Goal: Information Seeking & Learning: Learn about a topic

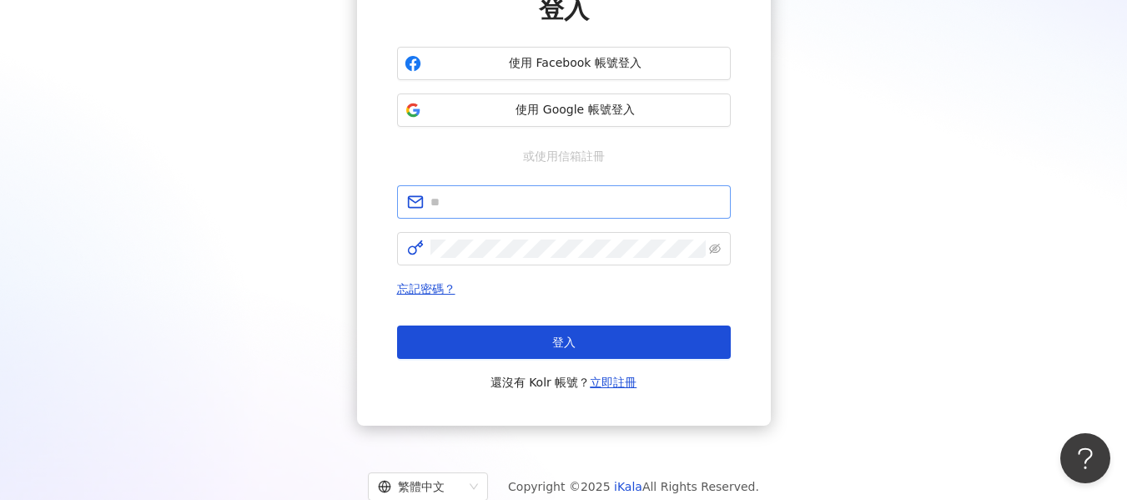
scroll to position [167, 0]
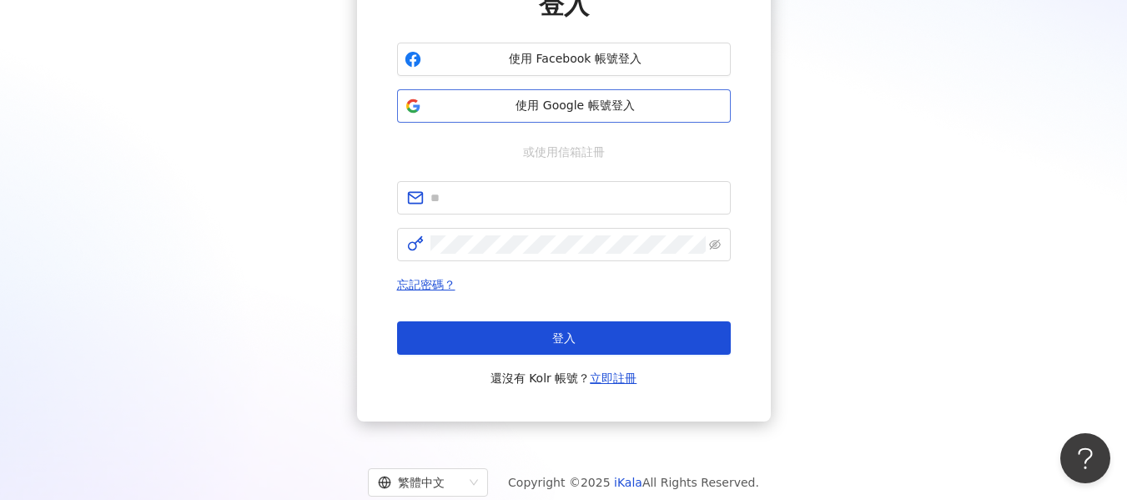
click at [569, 98] on span "使用 Google 帳號登入" at bounding box center [575, 106] width 295 height 17
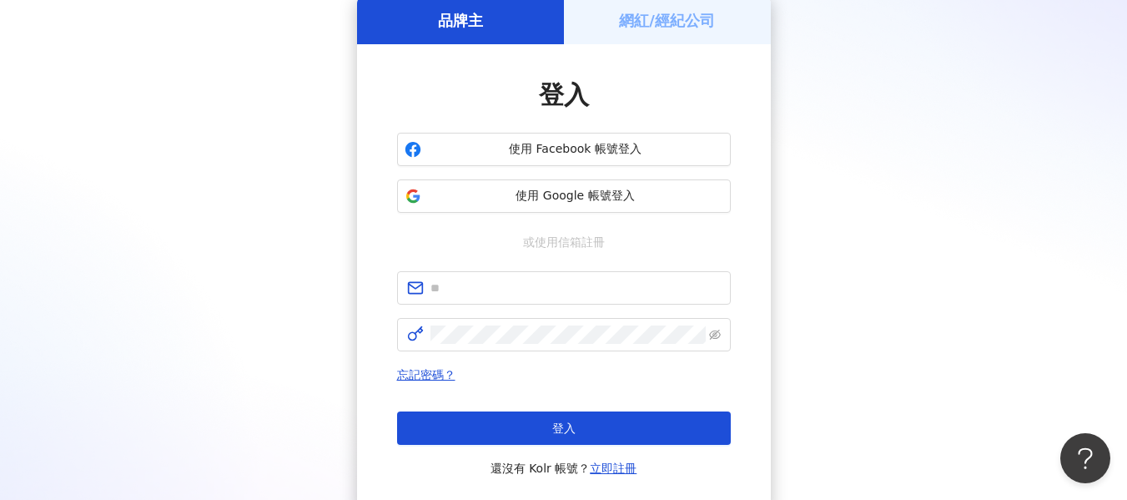
scroll to position [0, 0]
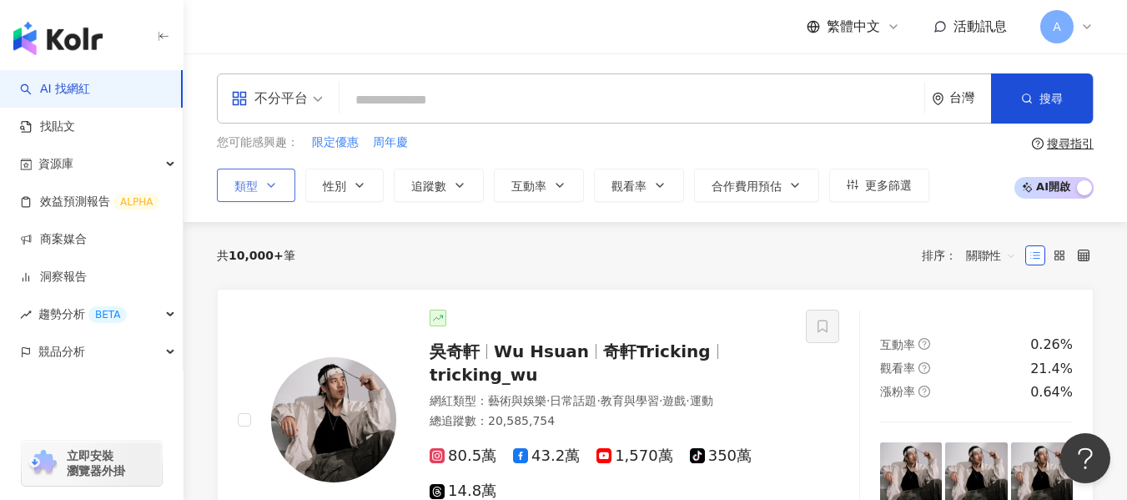
click at [229, 192] on button "類型" at bounding box center [256, 184] width 78 height 33
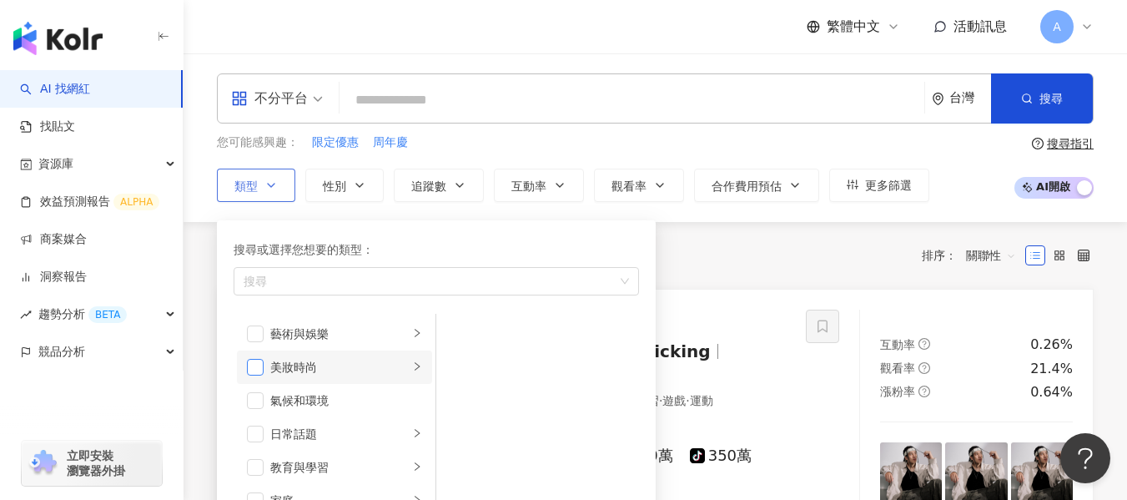
click at [261, 362] on span "button" at bounding box center [255, 367] width 17 height 17
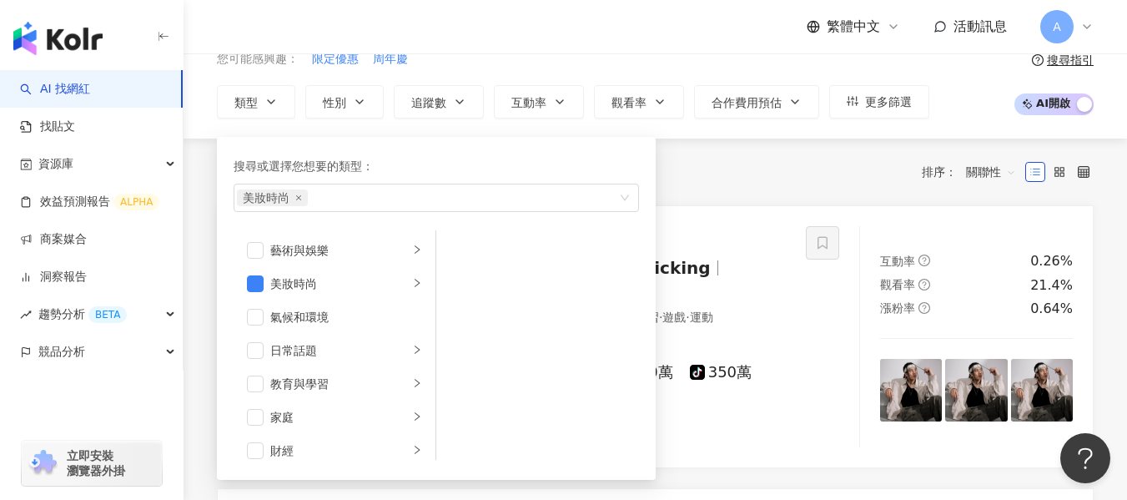
click at [348, 119] on div "不分平台 台灣 搜尋 您可能感興趣： 限定優惠 周年慶 類型 搜尋或選擇您想要的類型： 美妝時尚 藝術與娛樂 美妝時尚 氣候和環境 日常話題 教育與學習 家庭…" at bounding box center [655, 54] width 943 height 168
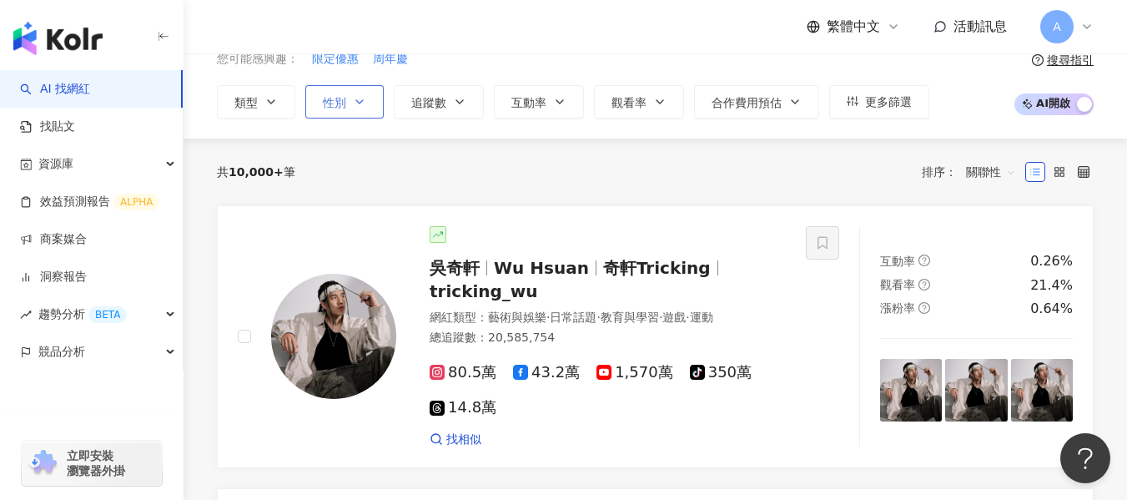
click at [354, 33] on input "search" at bounding box center [631, 17] width 571 height 32
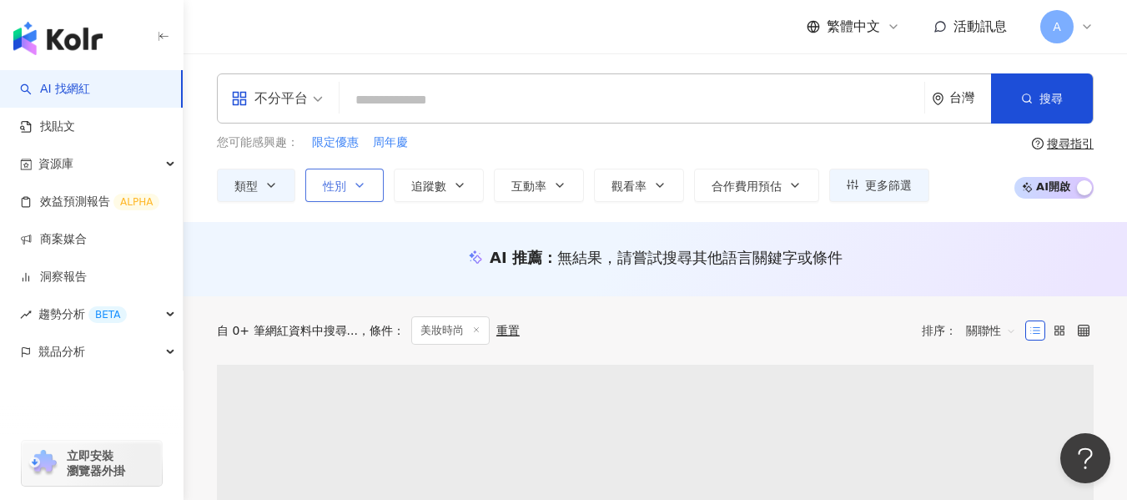
click at [355, 194] on button "性別" at bounding box center [344, 184] width 78 height 33
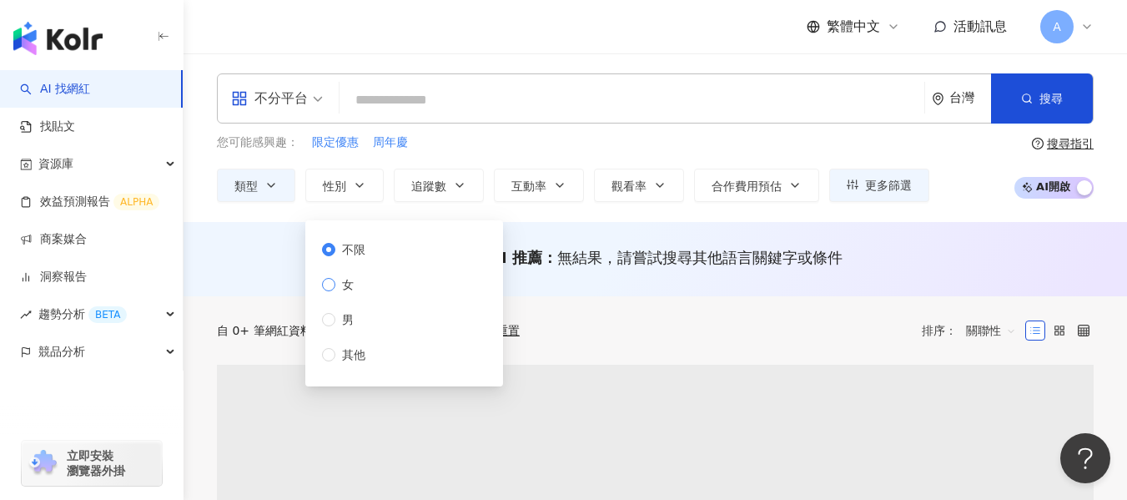
click at [358, 289] on span "女" at bounding box center [347, 284] width 25 height 18
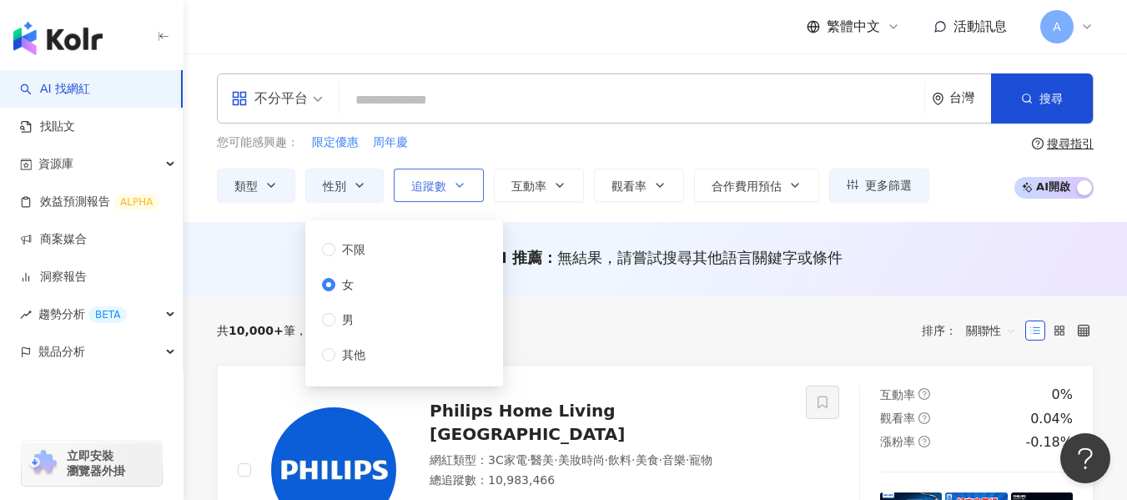
click at [457, 188] on icon "button" at bounding box center [459, 185] width 13 height 13
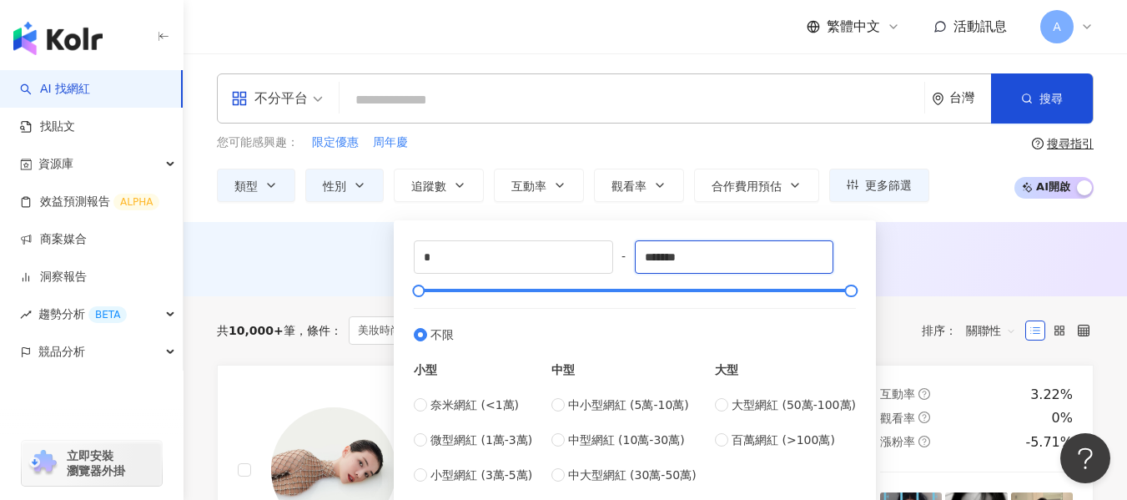
drag, startPoint x: 727, startPoint y: 268, endPoint x: 619, endPoint y: 247, distance: 110.4
click at [619, 247] on div "* - ******* 不限 小型 奈米網紅 (<1萬) 微型網紅 (1萬-3萬) 小型網紅 (3萬-5萬) 中型 中小型網紅 (5萬-10萬) 中型網紅 (…" at bounding box center [635, 362] width 442 height 244
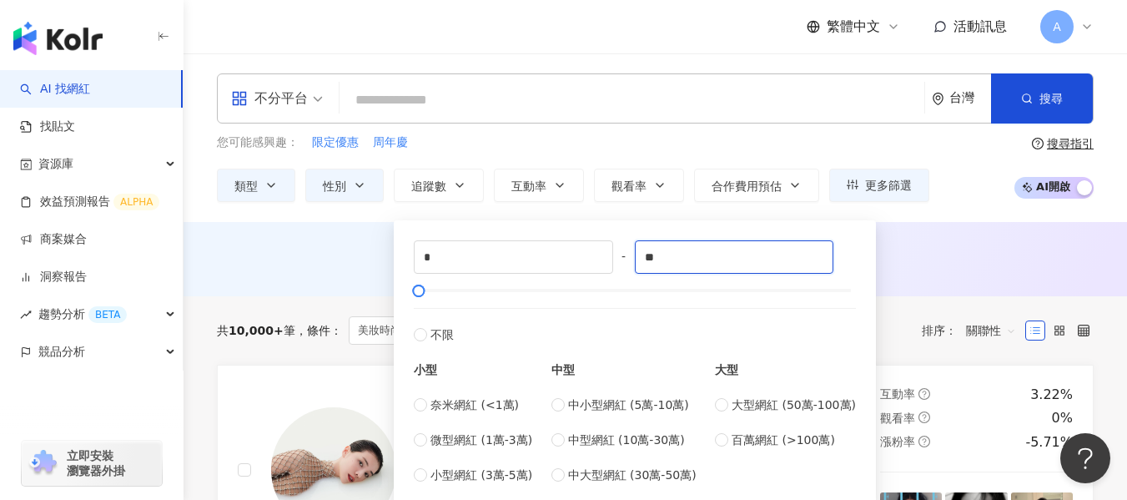
type input "*"
type input "****"
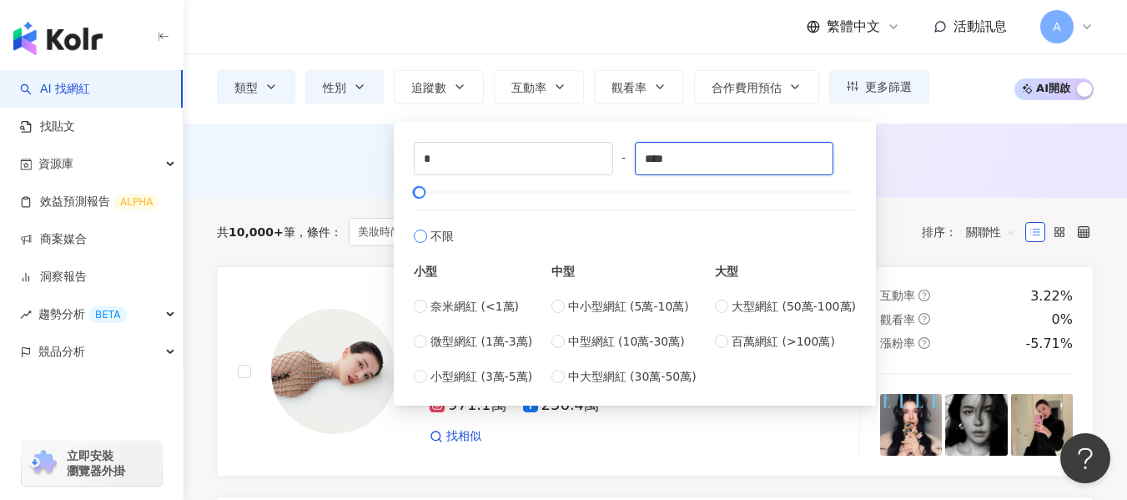
scroll to position [83, 0]
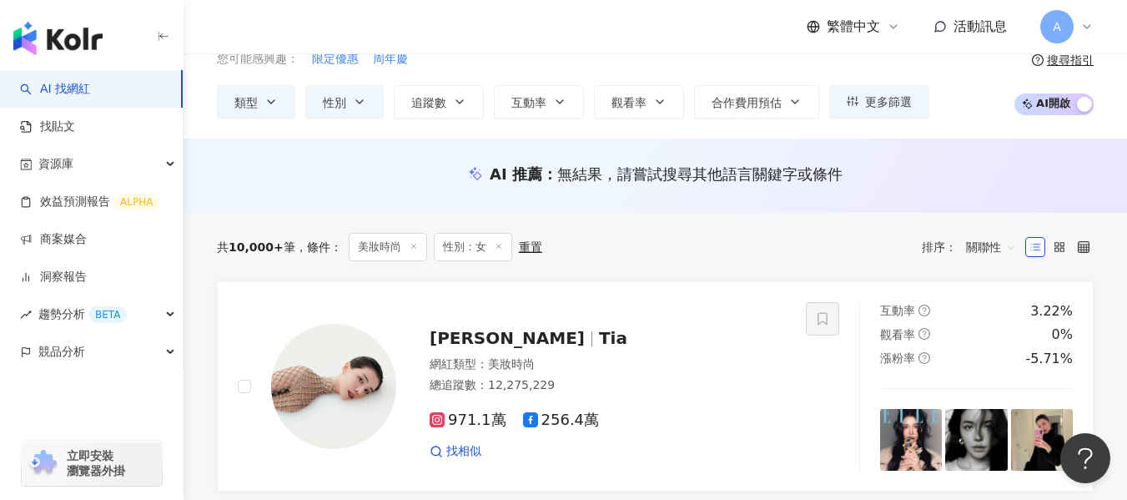
click at [951, 181] on div "AI 推薦 ： 無結果，請嘗試搜尋其他語言關鍵字或條件" at bounding box center [655, 173] width 877 height 21
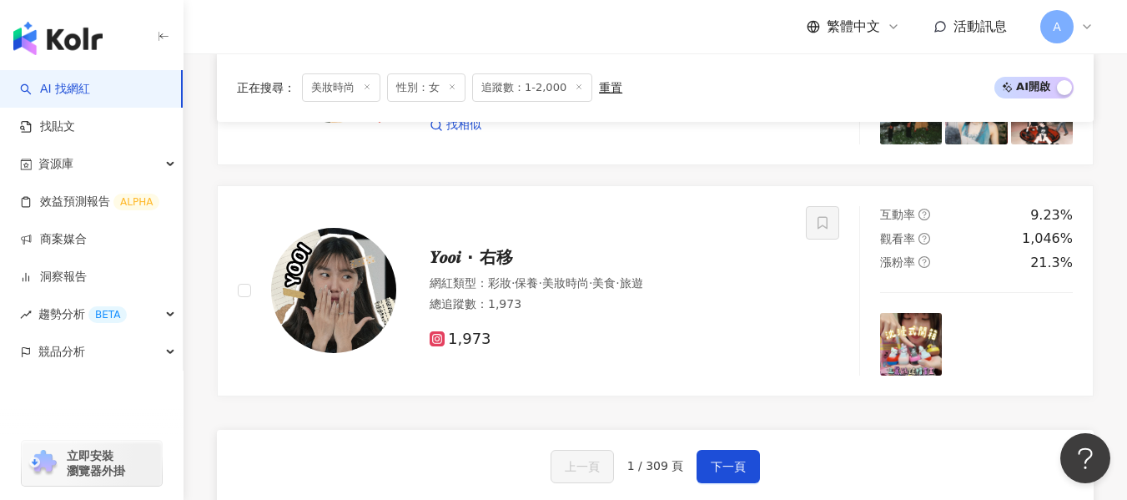
scroll to position [2836, 0]
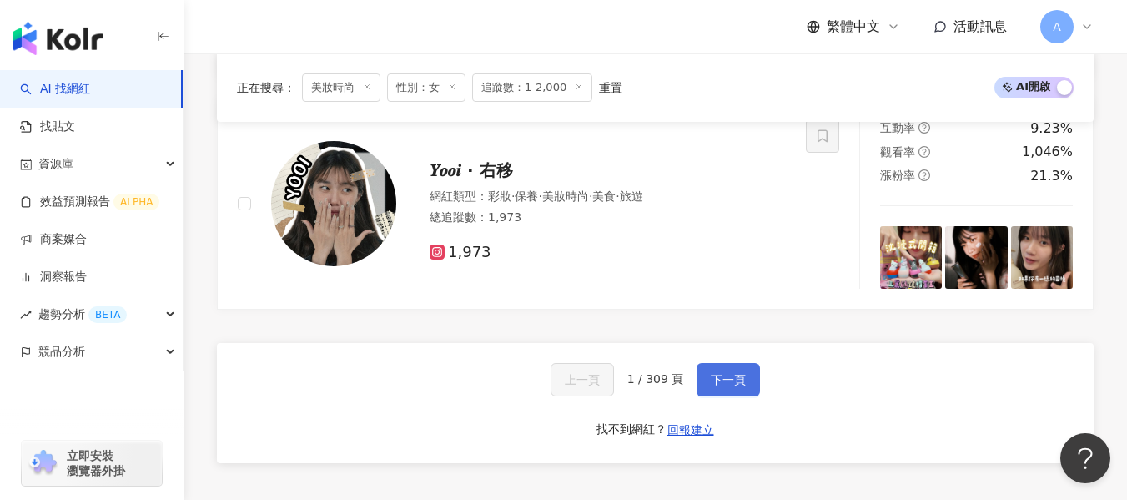
click at [746, 386] on button "下一頁" at bounding box center [727, 379] width 63 height 33
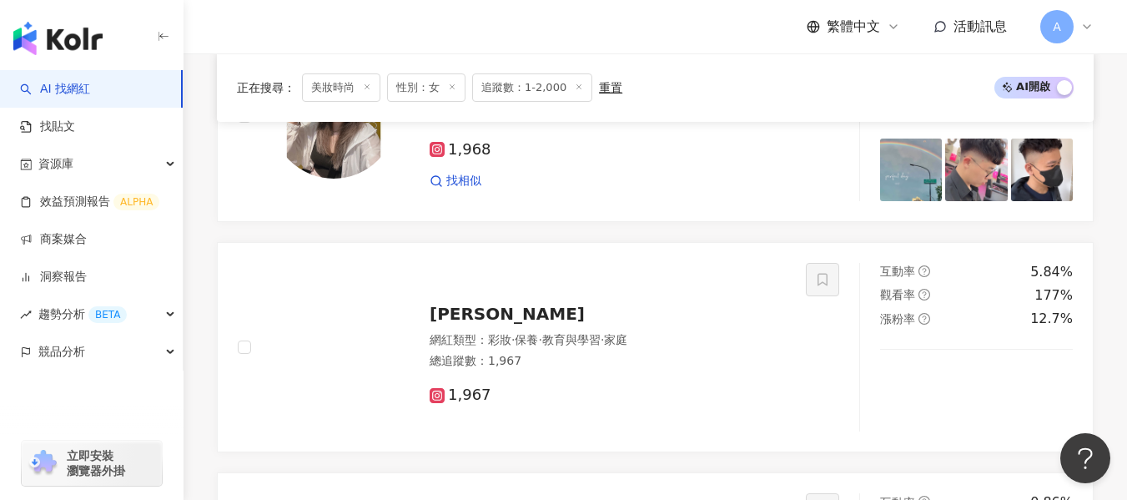
scroll to position [2803, 0]
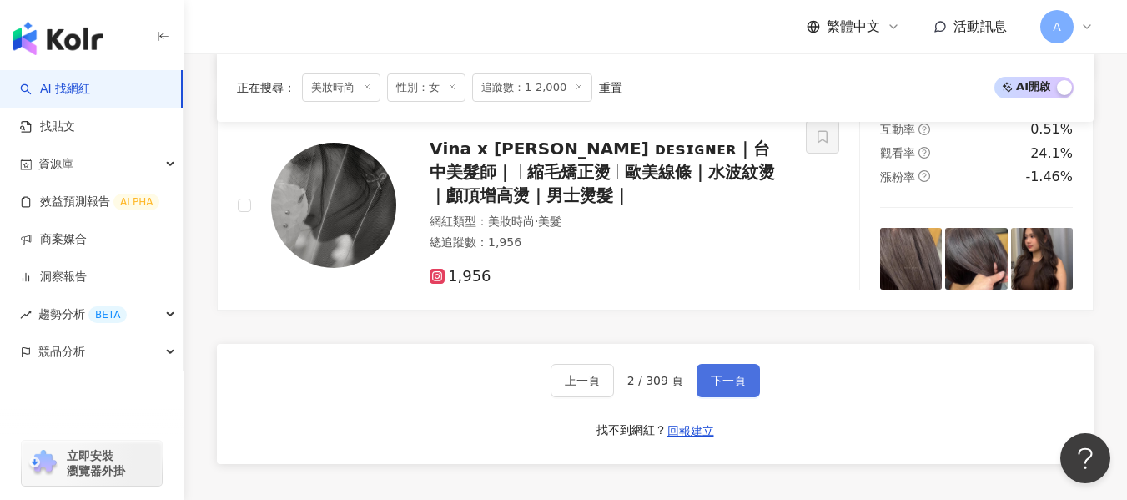
click at [746, 386] on button "下一頁" at bounding box center [727, 380] width 63 height 33
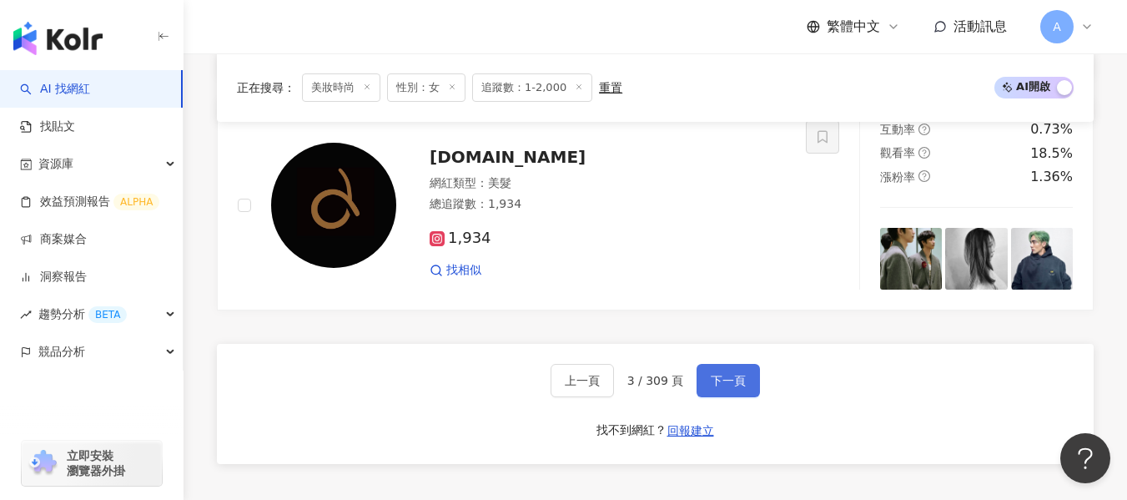
click at [751, 383] on button "下一頁" at bounding box center [727, 380] width 63 height 33
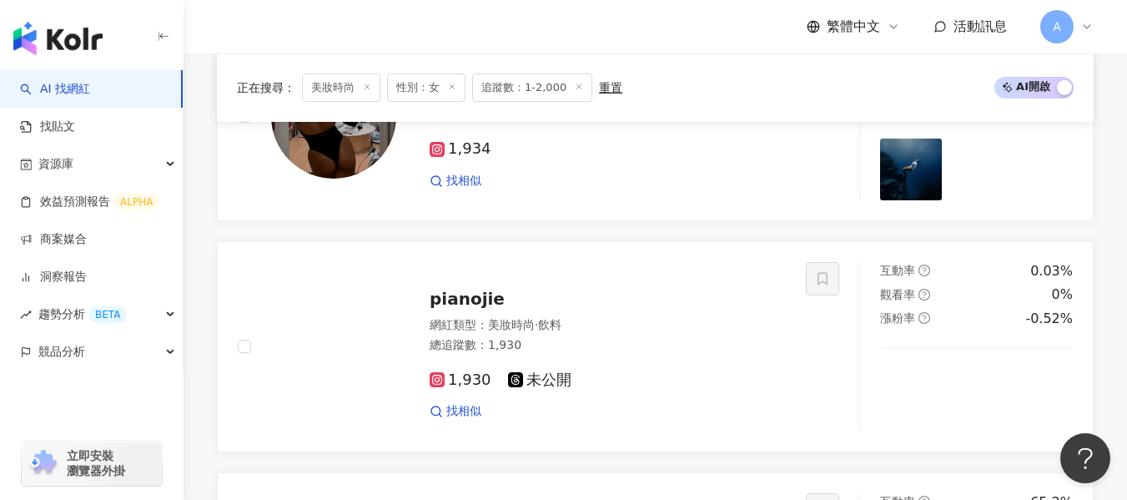
scroll to position [2803, 0]
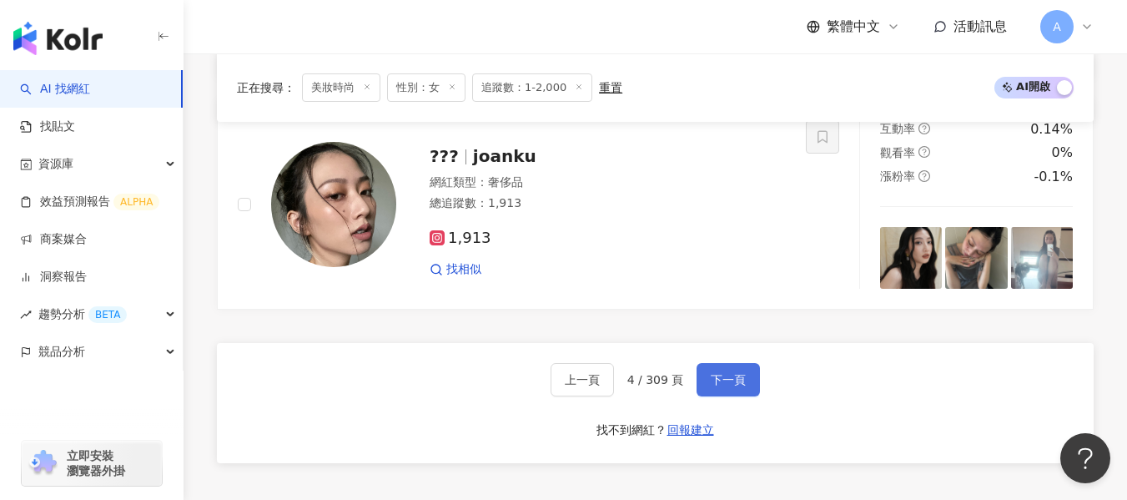
click at [744, 380] on button "下一頁" at bounding box center [727, 379] width 63 height 33
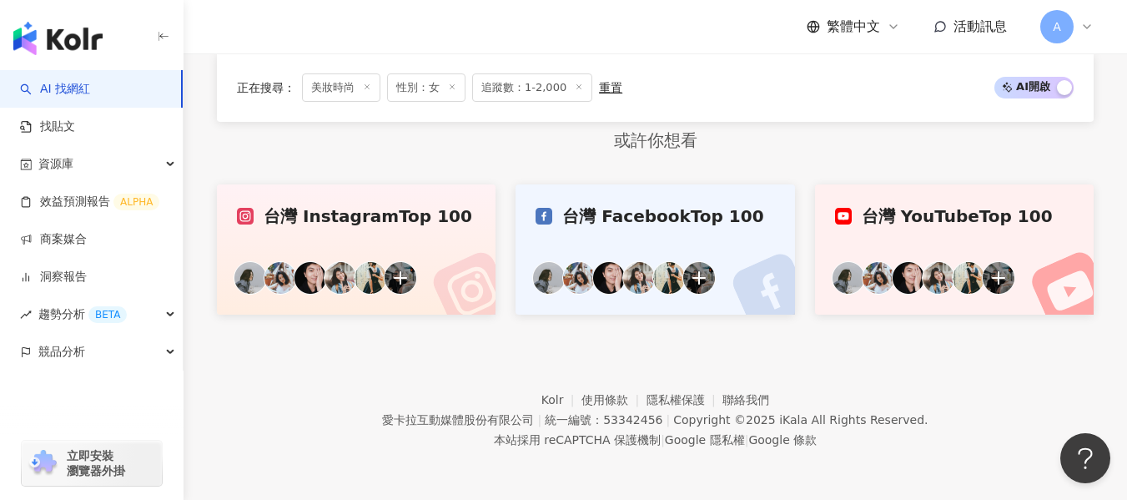
scroll to position [1046, 0]
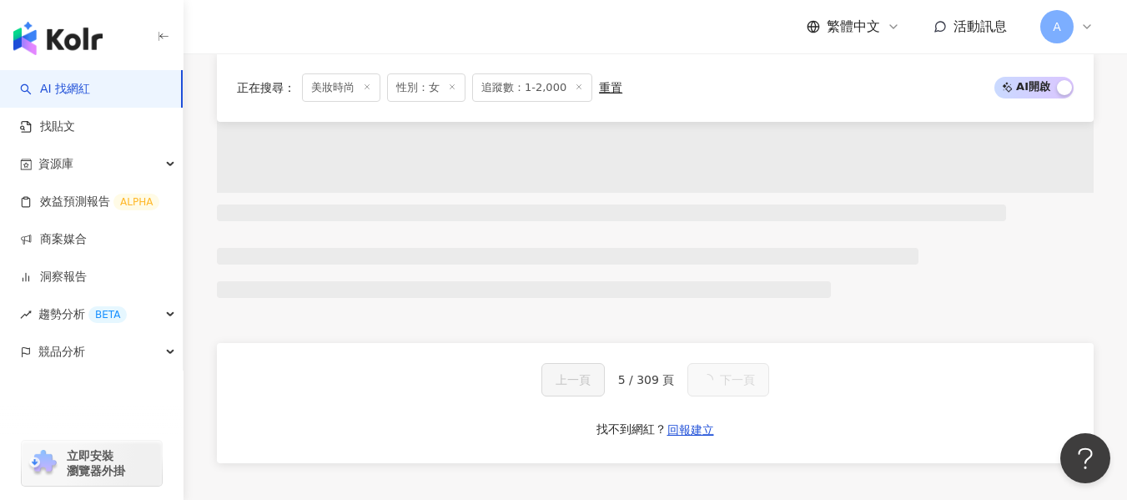
click at [744, 380] on button "下一頁" at bounding box center [728, 379] width 82 height 33
click at [744, 380] on span "下一頁" at bounding box center [737, 379] width 35 height 13
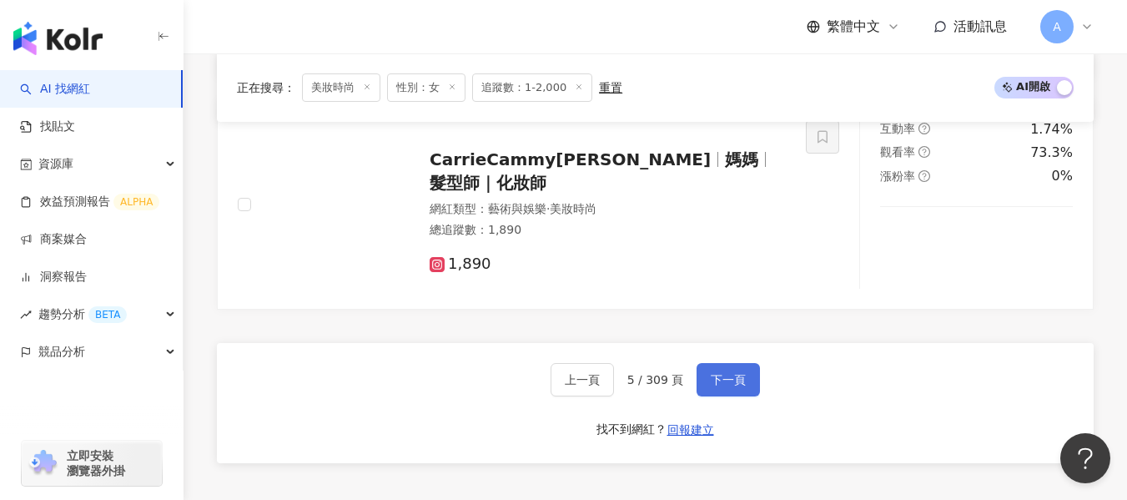
click at [744, 380] on button "下一頁" at bounding box center [727, 379] width 63 height 33
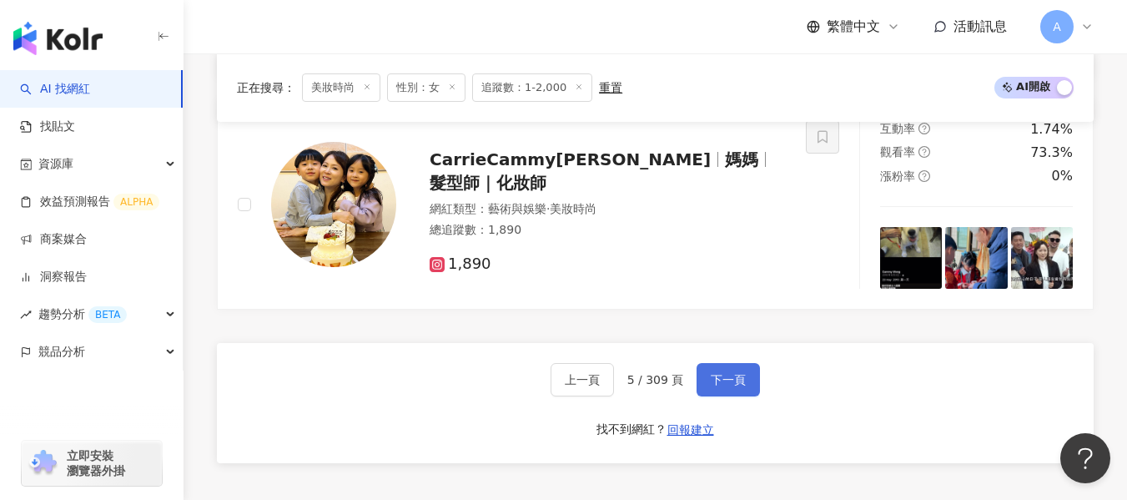
click at [744, 380] on button "下一頁" at bounding box center [727, 379] width 63 height 33
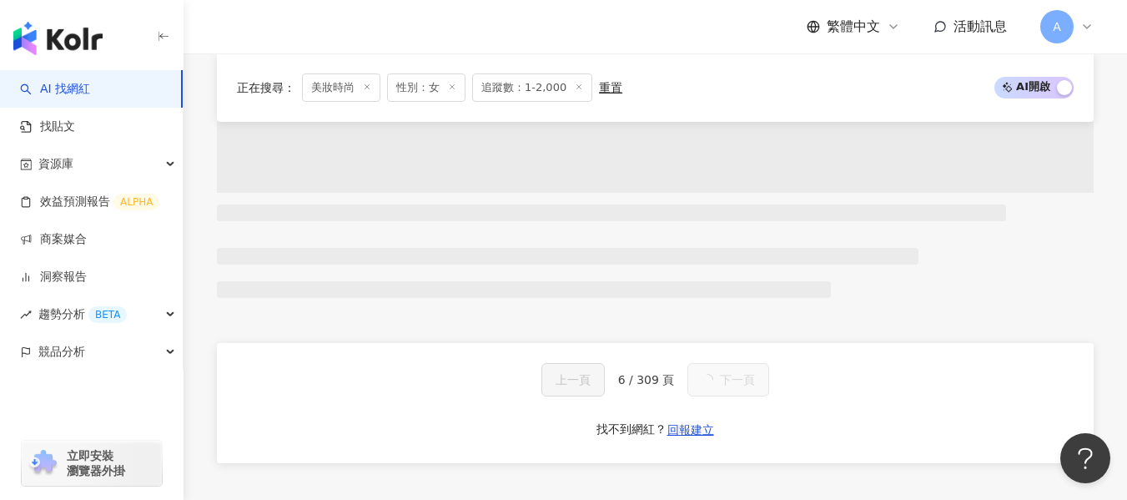
click at [744, 380] on span "下一頁" at bounding box center [737, 379] width 35 height 13
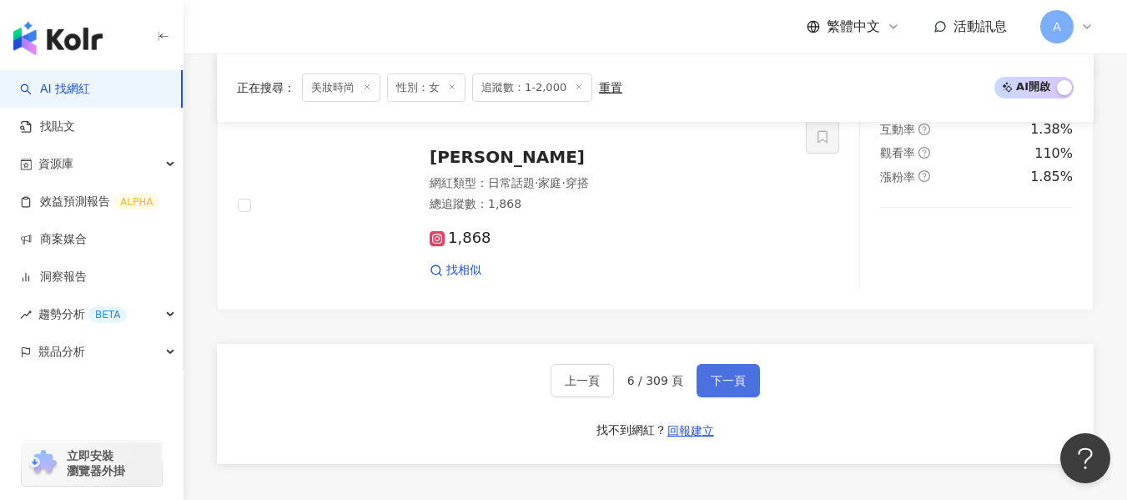
click at [744, 380] on button "下一頁" at bounding box center [727, 380] width 63 height 33
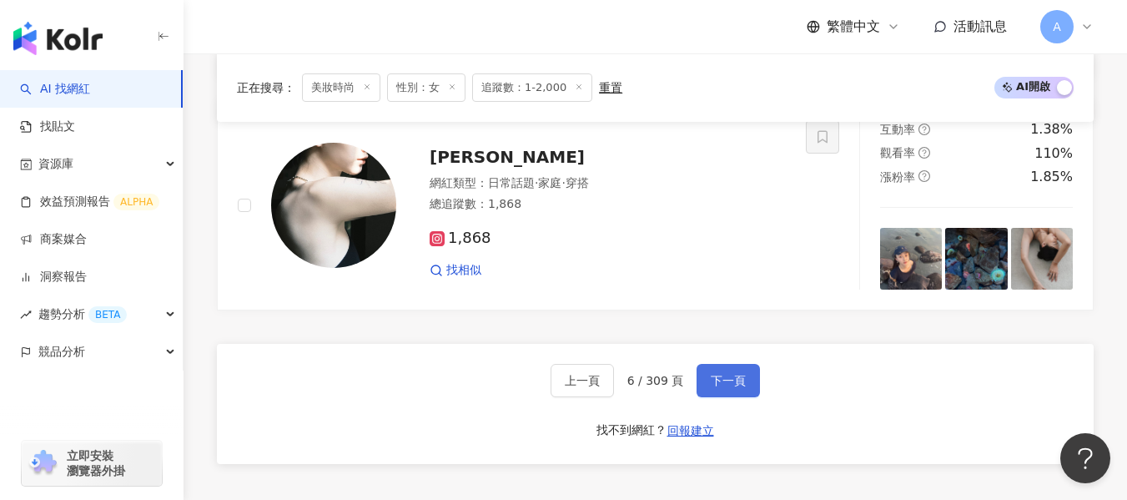
click at [744, 380] on button "下一頁" at bounding box center [727, 380] width 63 height 33
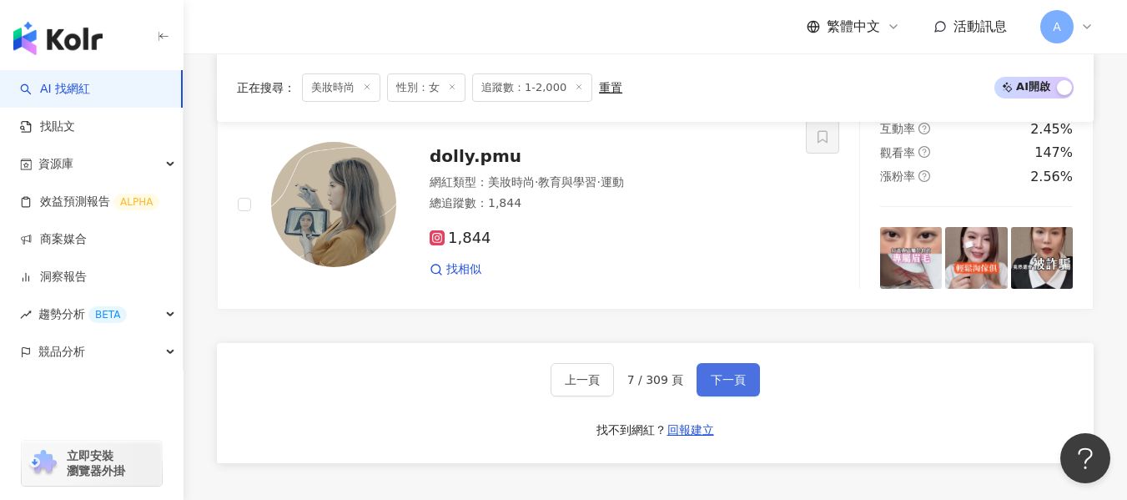
click at [744, 380] on button "下一頁" at bounding box center [727, 379] width 63 height 33
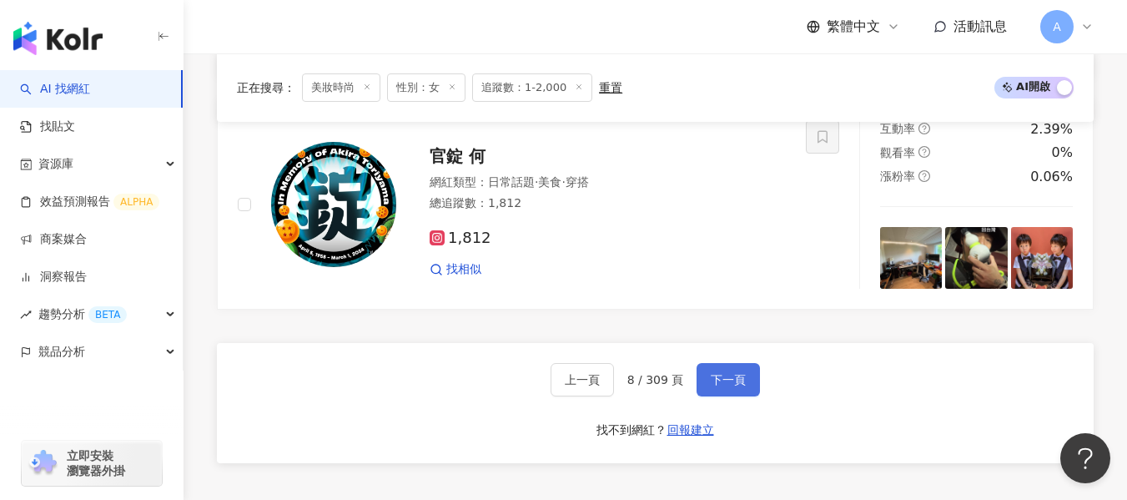
click at [744, 380] on button "下一頁" at bounding box center [727, 379] width 63 height 33
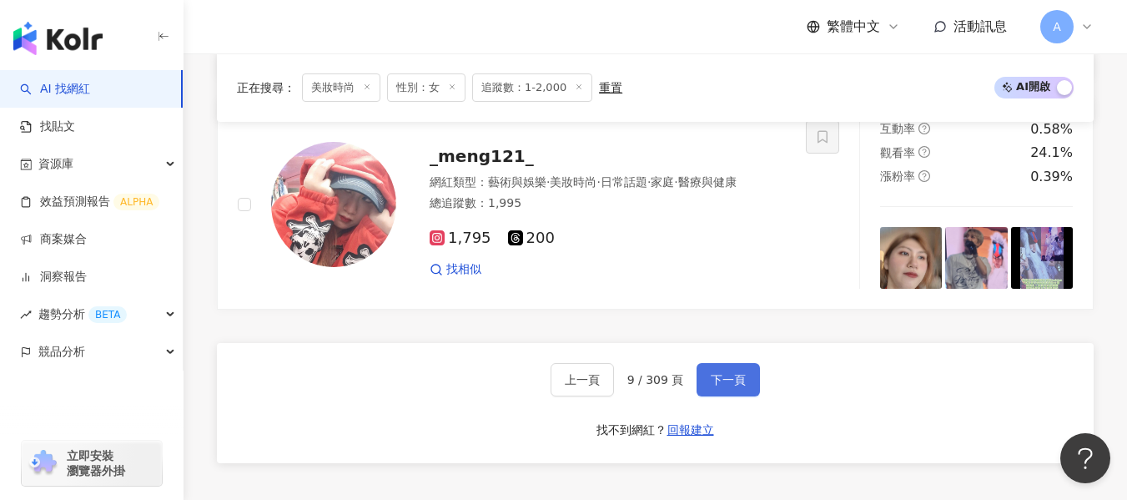
click at [744, 380] on button "下一頁" at bounding box center [727, 379] width 63 height 33
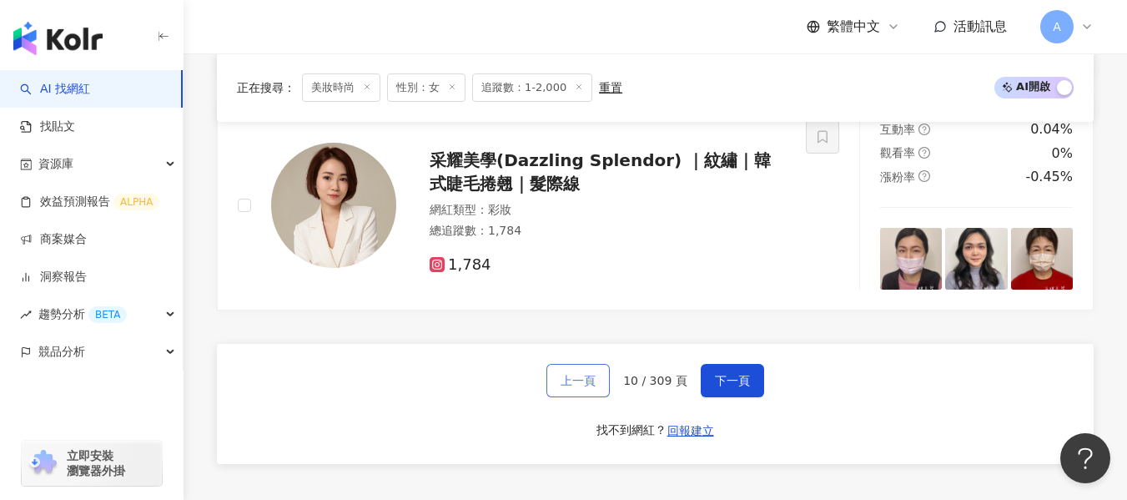
click at [555, 383] on button "上一頁" at bounding box center [577, 380] width 63 height 33
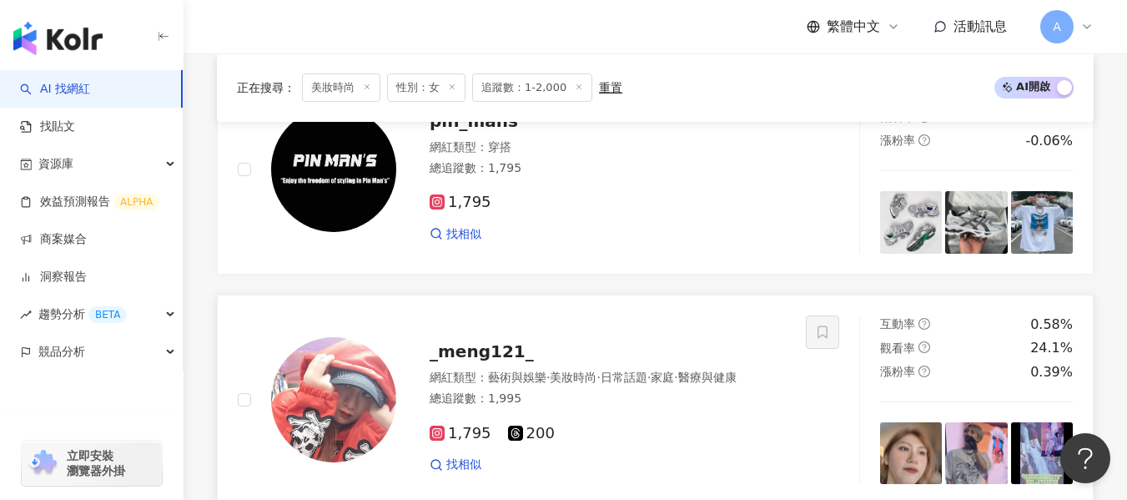
scroll to position [2636, 0]
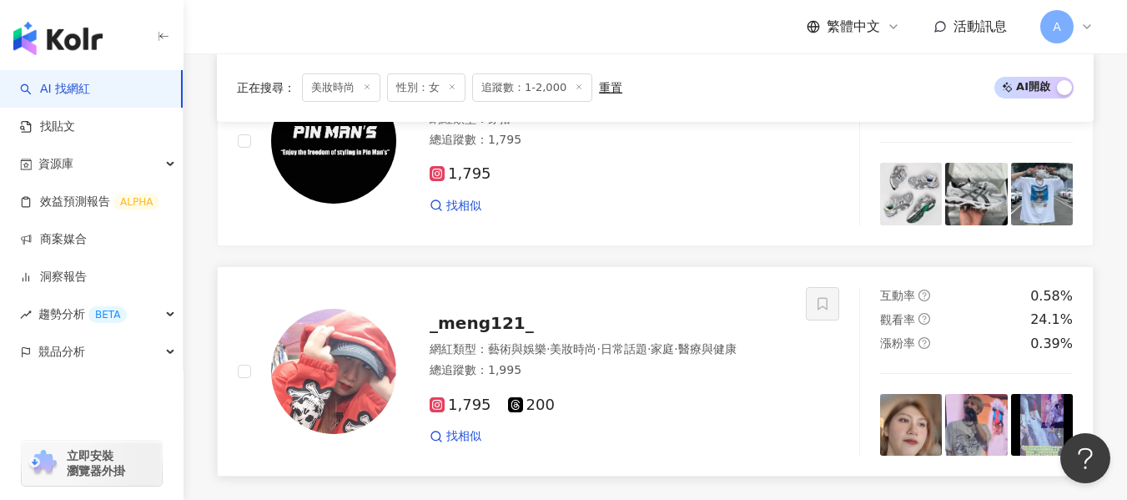
click at [677, 373] on div "總追蹤數 ： 1,995" at bounding box center [608, 370] width 356 height 17
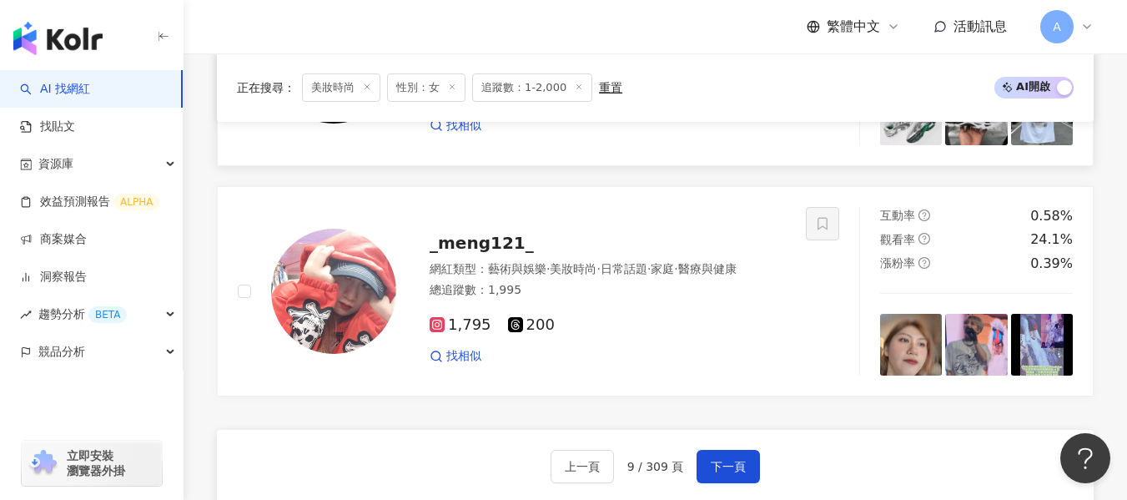
scroll to position [2719, 0]
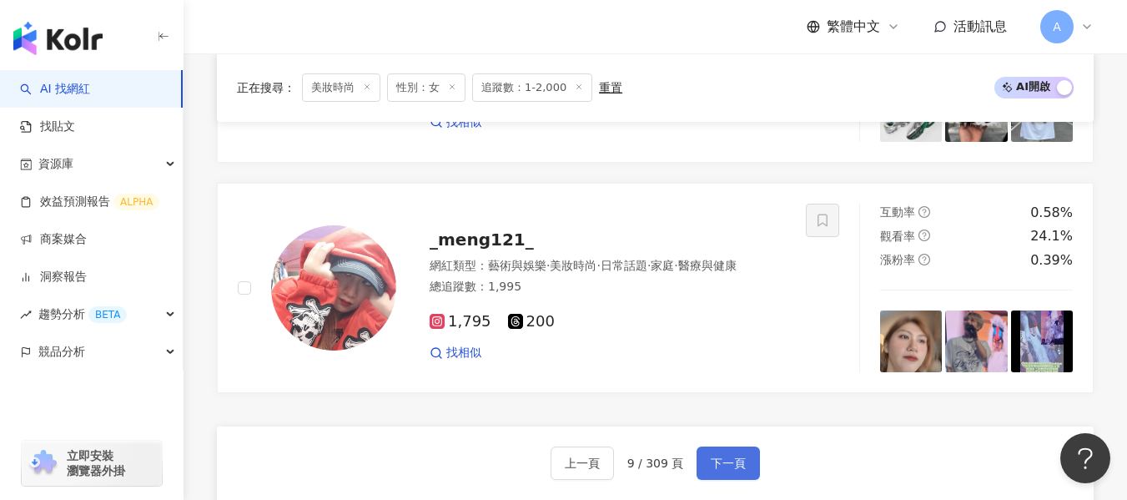
click at [717, 456] on span "下一頁" at bounding box center [728, 462] width 35 height 13
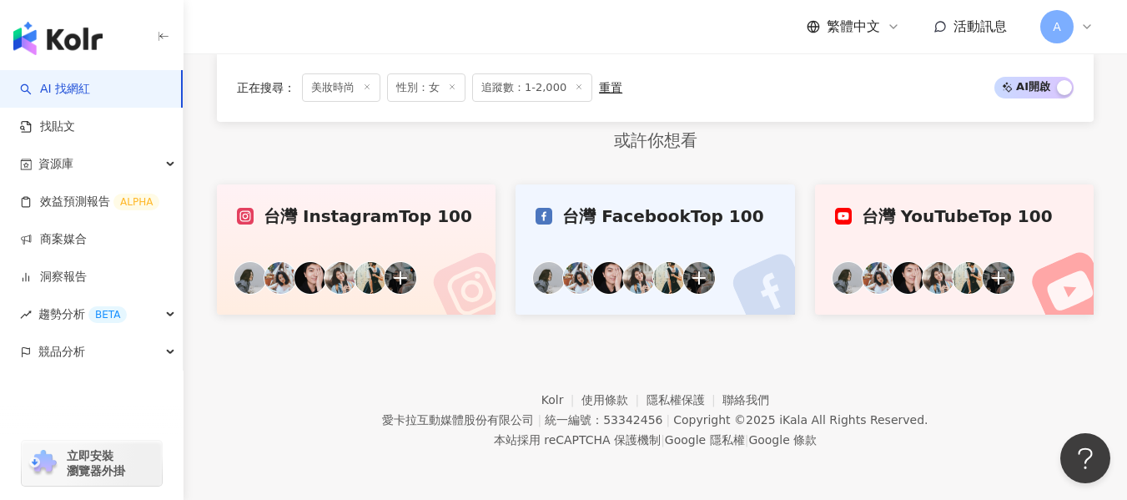
scroll to position [963, 0]
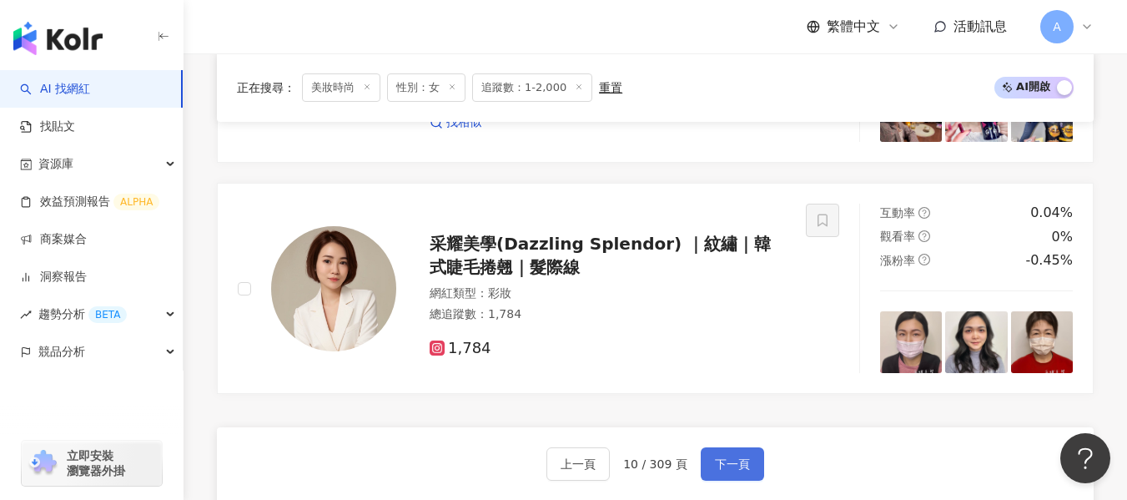
click at [721, 462] on span "下一頁" at bounding box center [732, 463] width 35 height 13
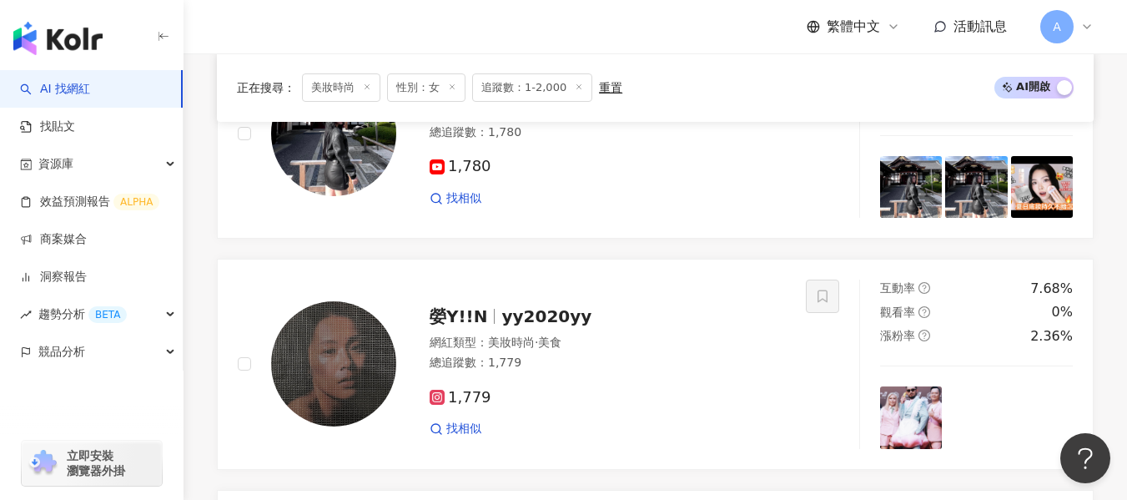
scroll to position [968, 0]
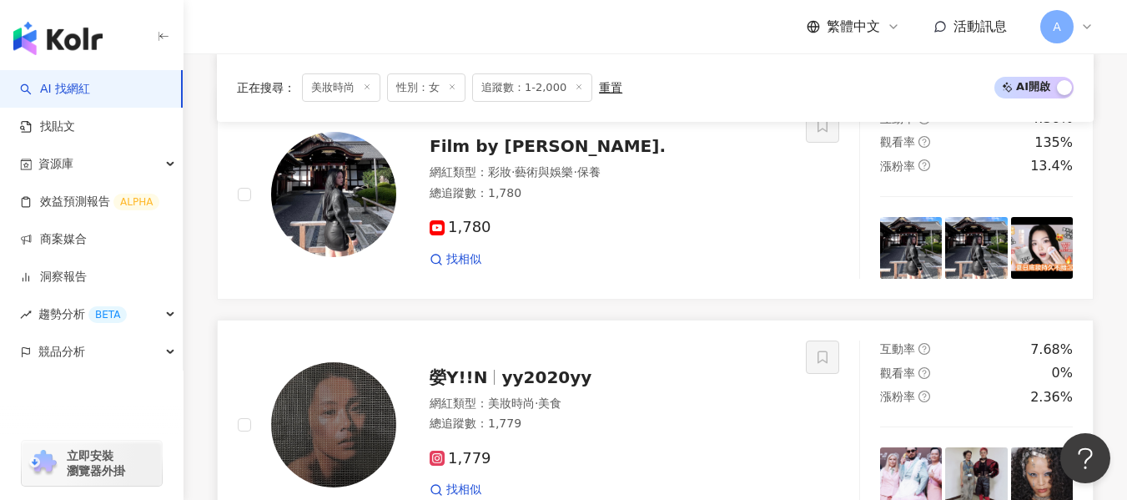
click at [710, 432] on div "網紅類型 ： 美妝時尚 · 美食 總追蹤數 ： 1,779" at bounding box center [608, 415] width 356 height 41
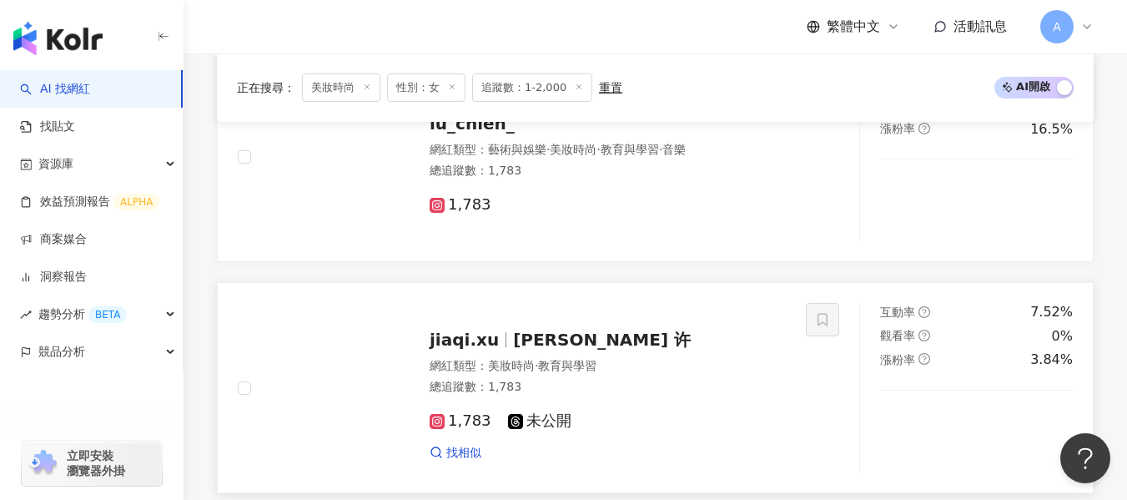
scroll to position [384, 0]
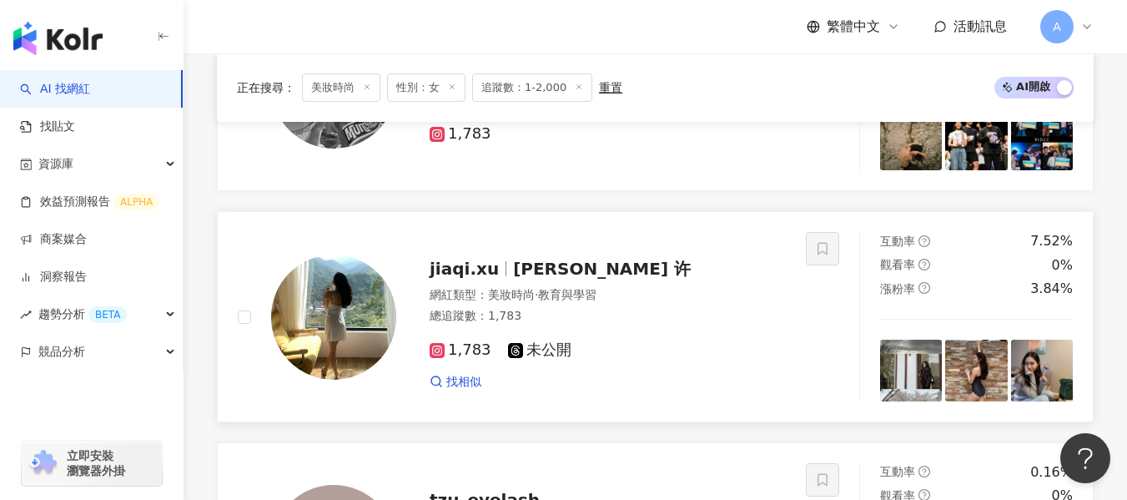
click at [681, 311] on div "總追蹤數 ： 1,783" at bounding box center [608, 316] width 356 height 17
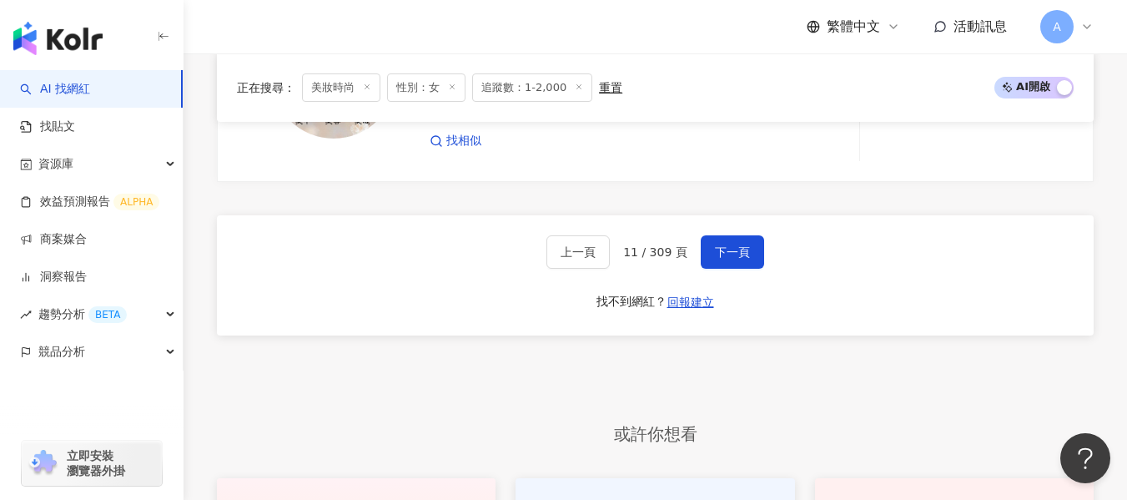
scroll to position [2969, 0]
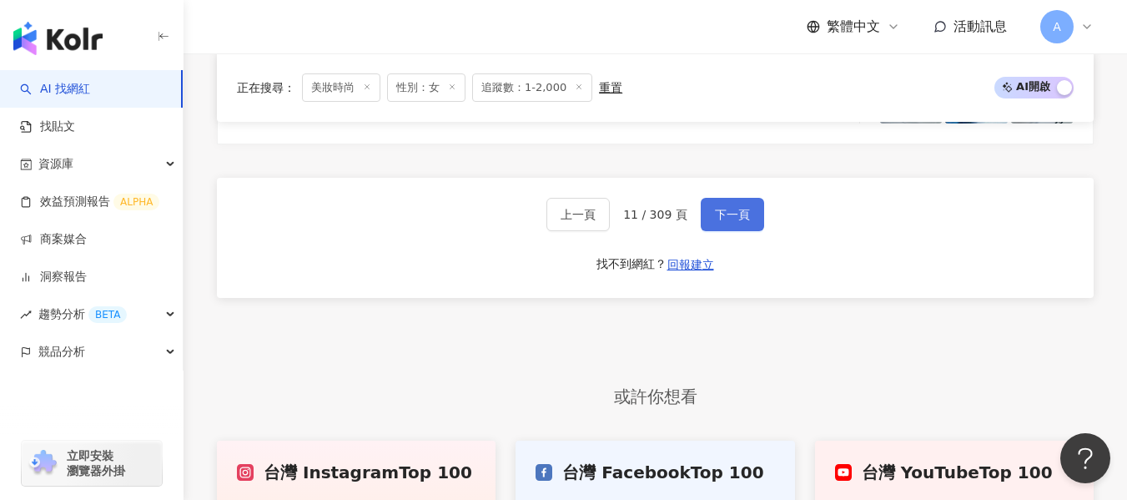
click at [727, 222] on button "下一頁" at bounding box center [732, 214] width 63 height 33
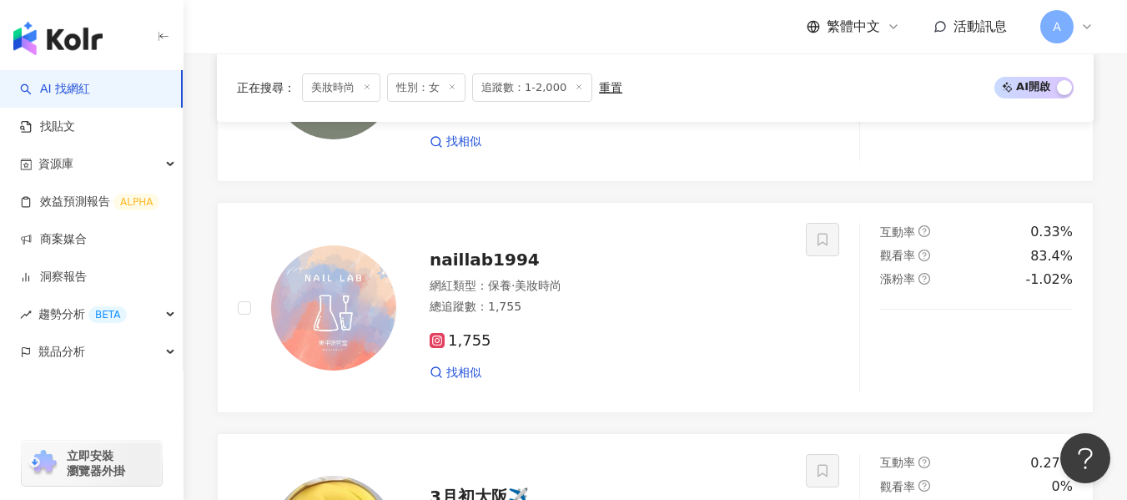
scroll to position [2886, 0]
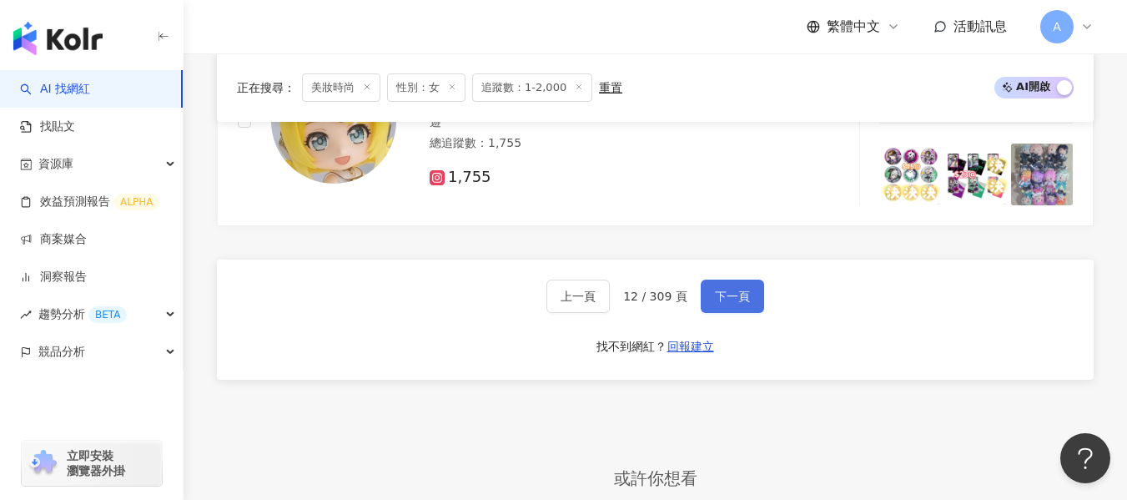
click at [722, 292] on span "下一頁" at bounding box center [732, 295] width 35 height 13
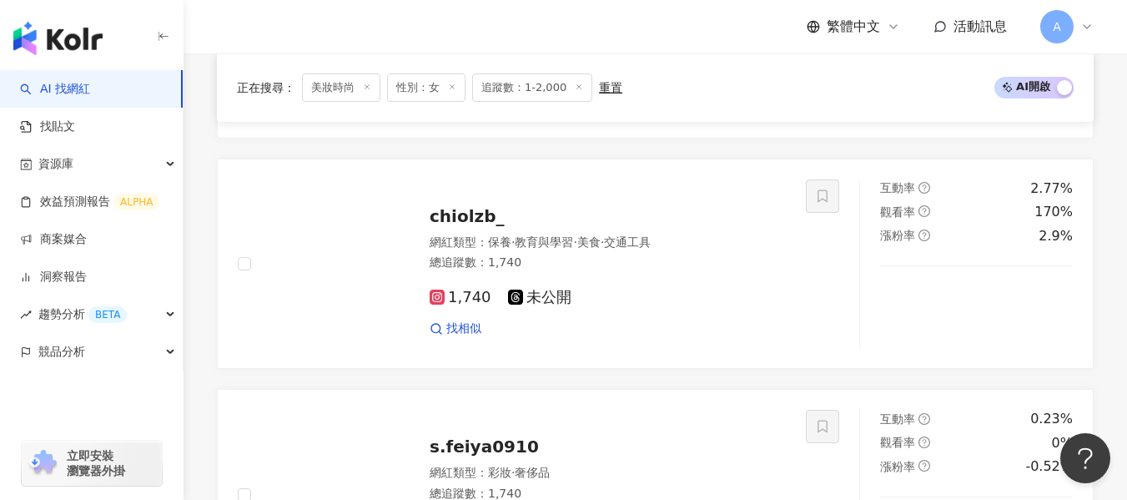
scroll to position [1969, 0]
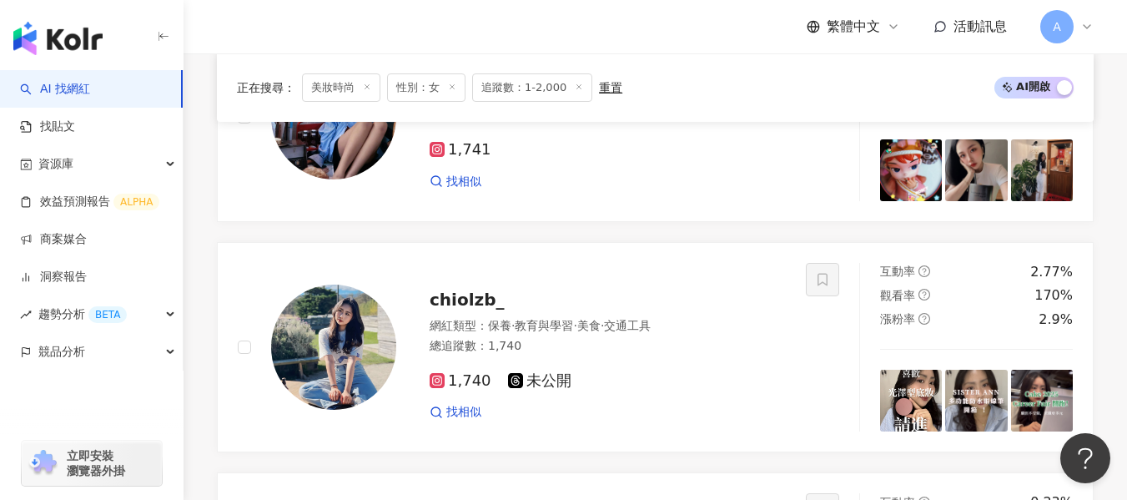
click at [713, 343] on div "總追蹤數 ： 1,740" at bounding box center [608, 346] width 356 height 17
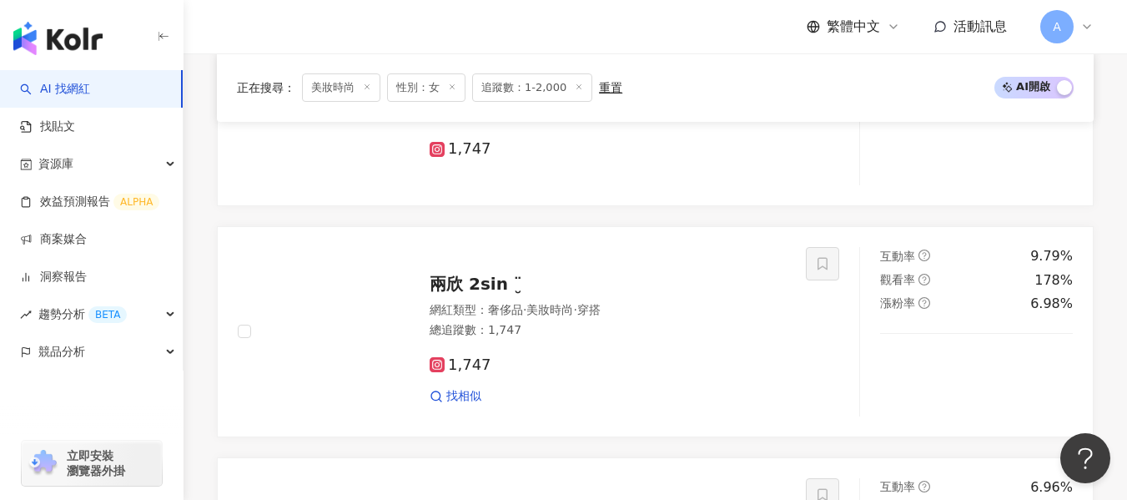
scroll to position [801, 0]
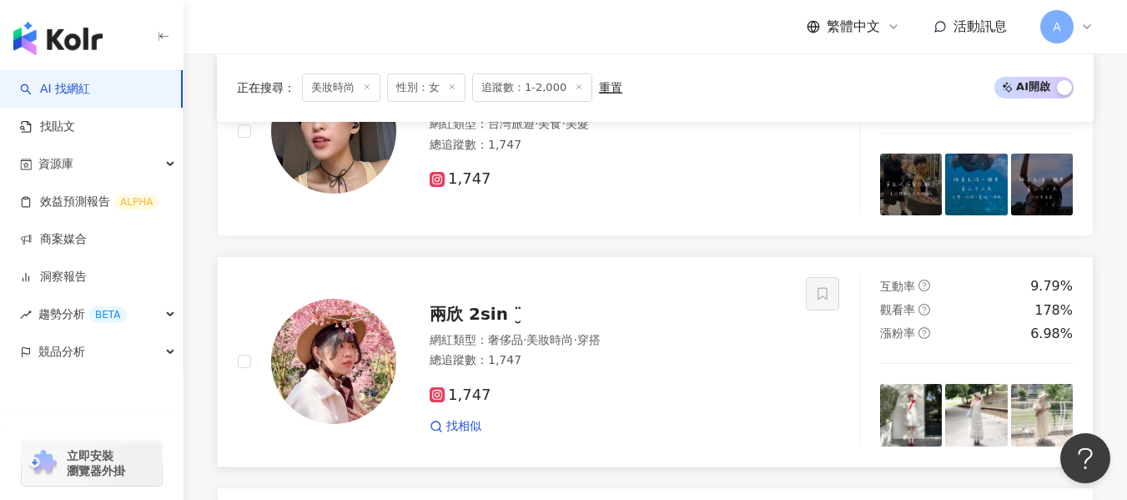
click at [619, 405] on div "1,747 找相似" at bounding box center [608, 404] width 356 height 62
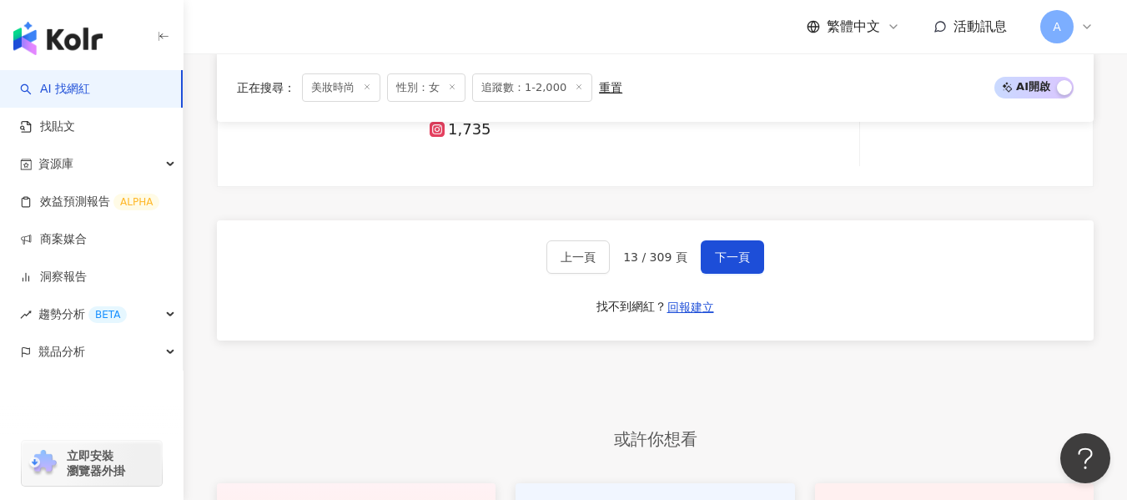
scroll to position [2919, 0]
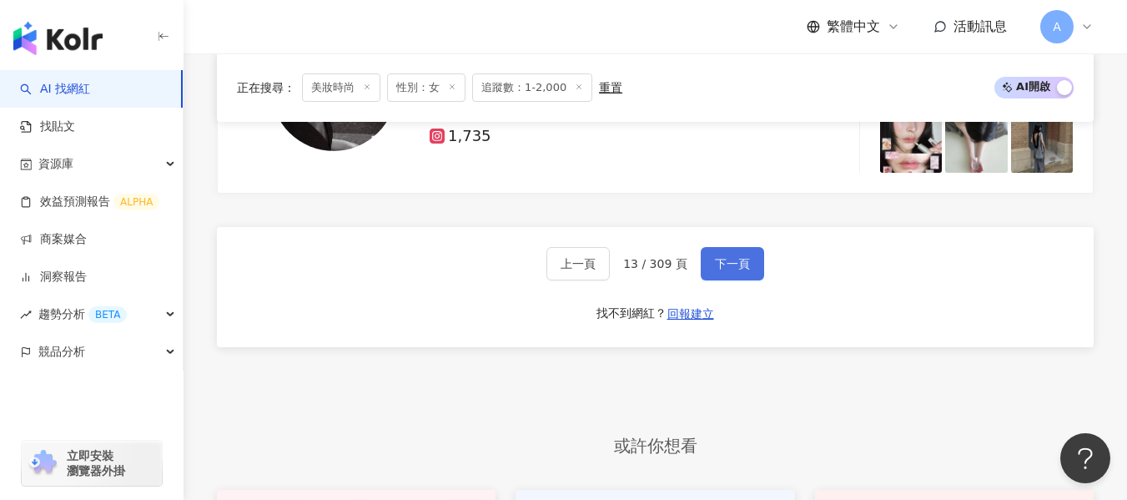
click at [719, 264] on span "下一頁" at bounding box center [732, 263] width 35 height 13
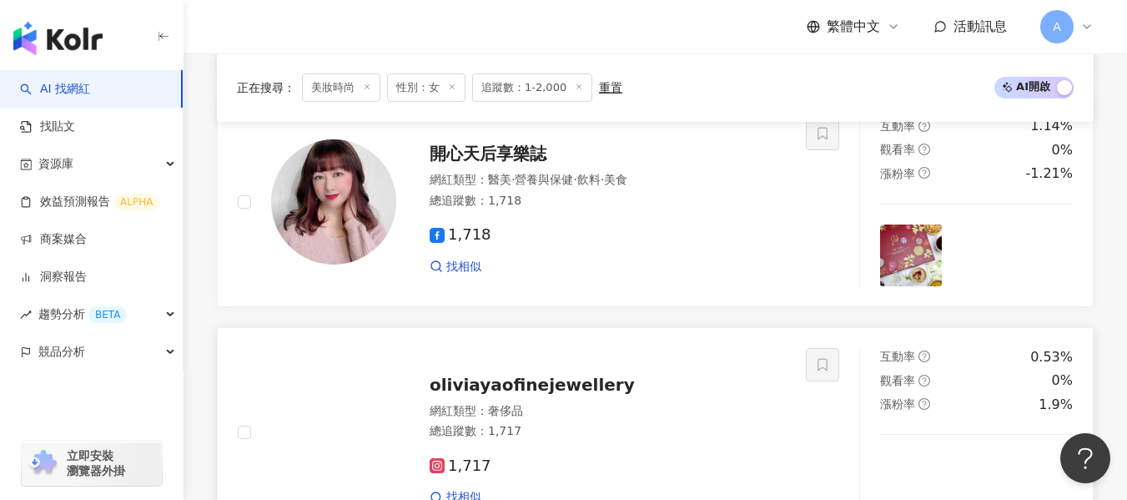
scroll to position [2169, 0]
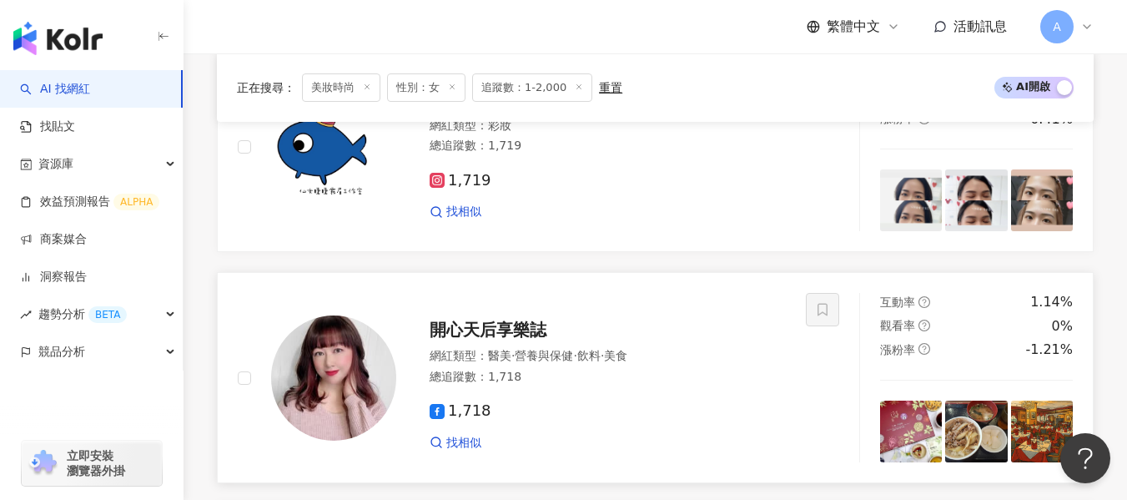
click at [656, 399] on div "1,718 找相似" at bounding box center [608, 420] width 356 height 62
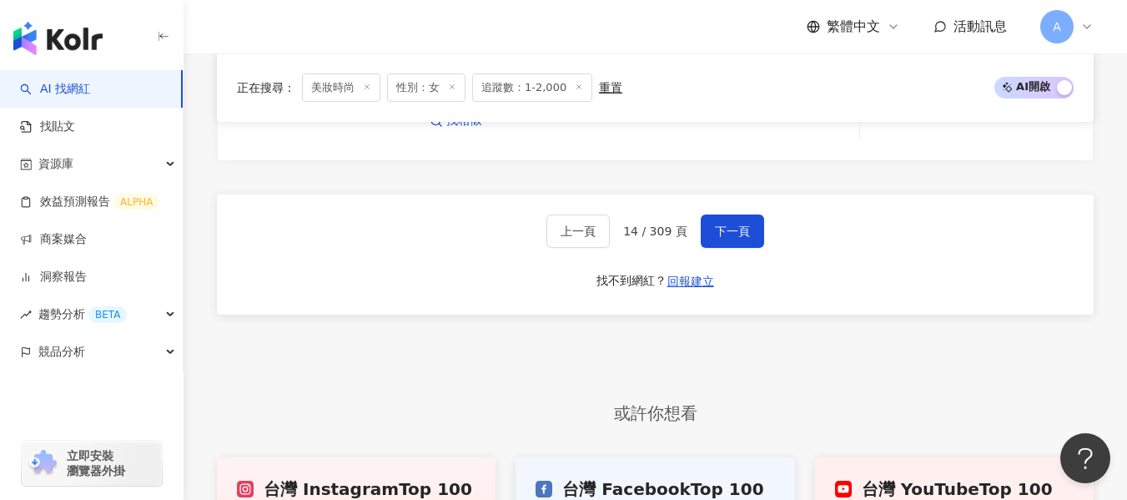
scroll to position [2954, 0]
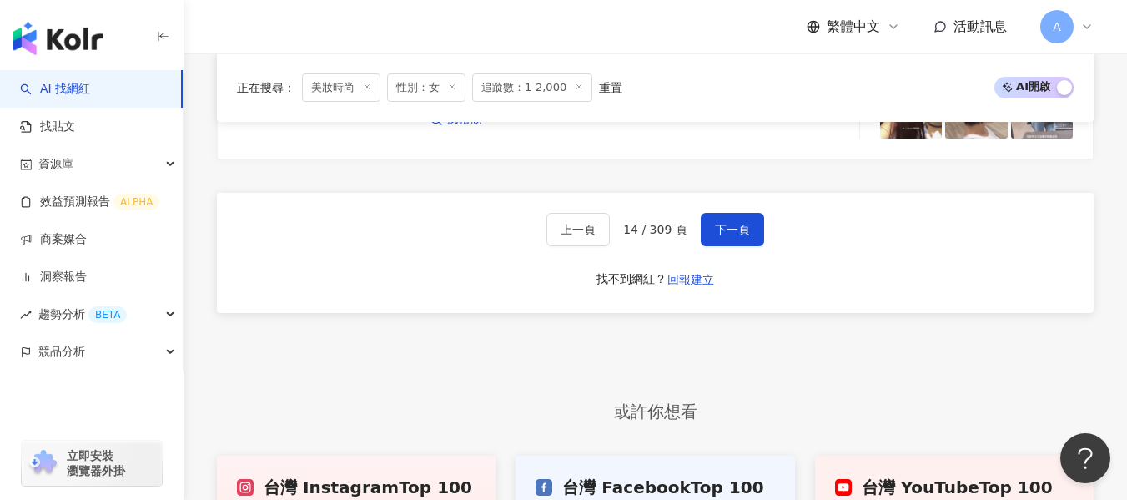
click at [704, 246] on div "上一頁 14 / 309 頁 下一頁 找不到網紅？ 回報建立" at bounding box center [655, 253] width 877 height 120
click at [718, 237] on button "下一頁" at bounding box center [732, 229] width 63 height 33
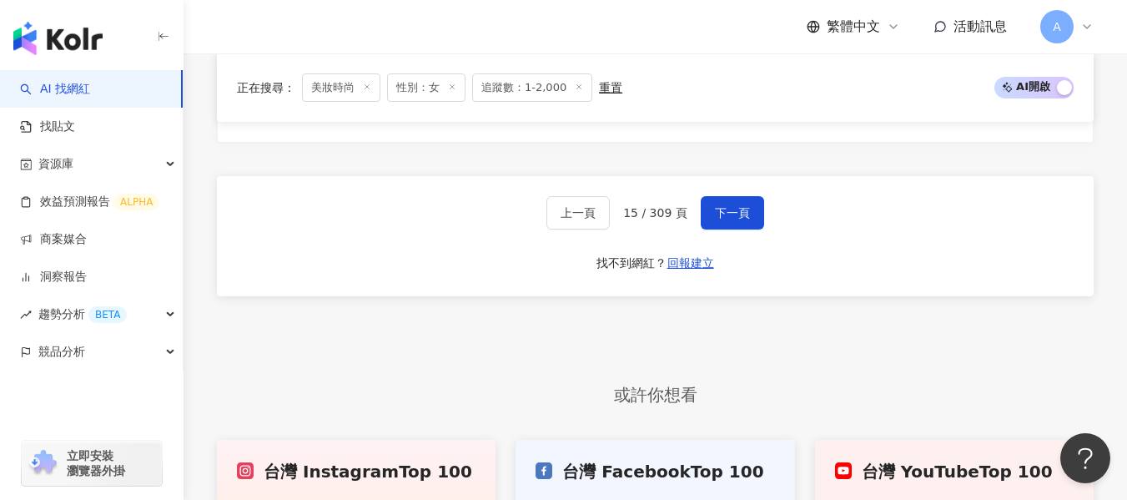
scroll to position [2967, 0]
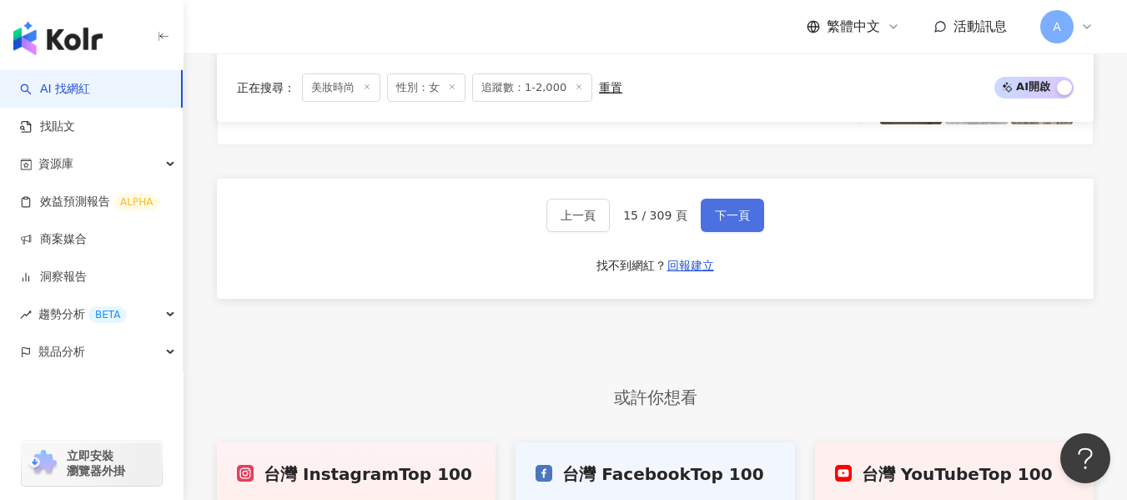
click at [725, 224] on button "下一頁" at bounding box center [732, 215] width 63 height 33
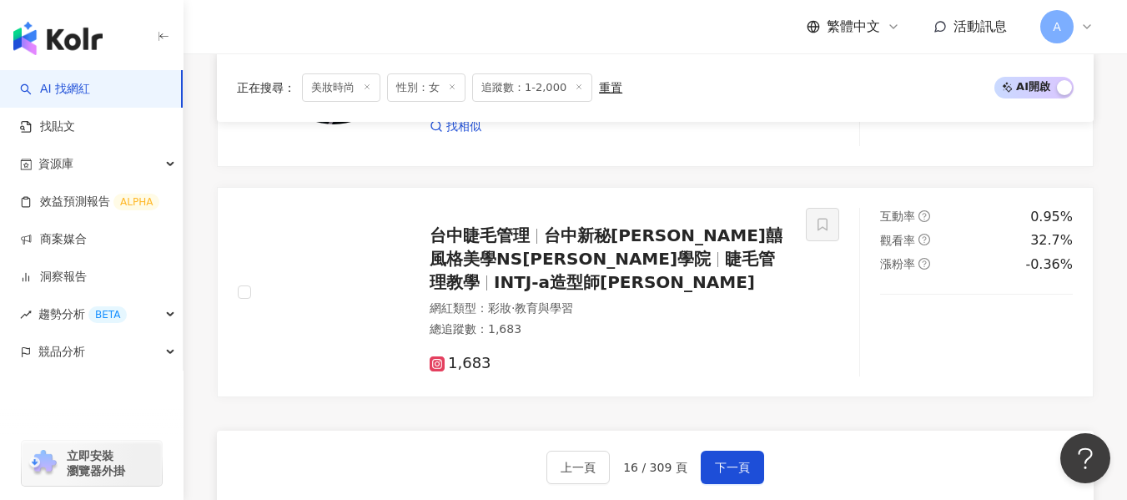
scroll to position [2716, 0]
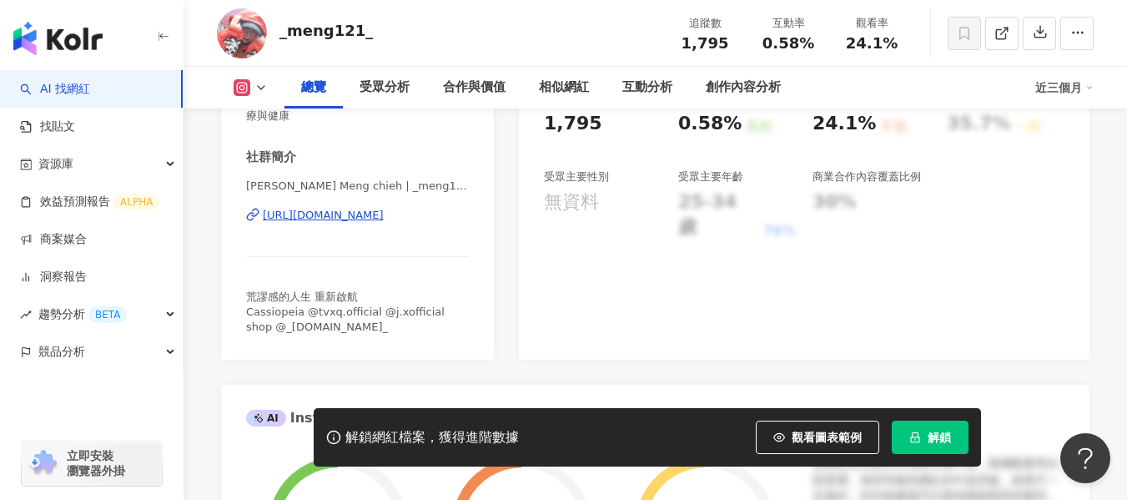
scroll to position [334, 0]
click at [360, 209] on div "[URL][DOMAIN_NAME]" at bounding box center [323, 214] width 121 height 15
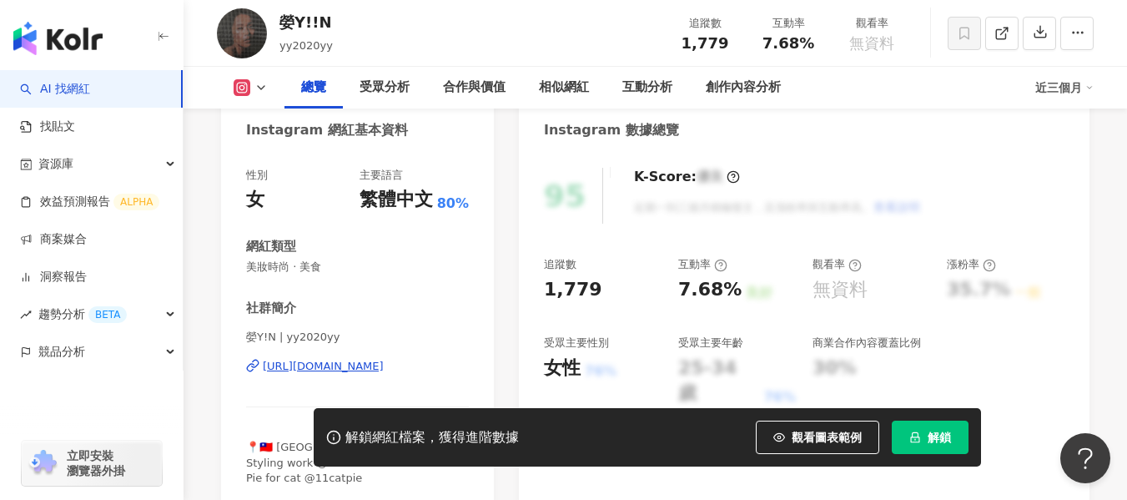
click at [347, 365] on div "https://www.instagram.com/yy2020yy/" at bounding box center [323, 366] width 121 height 15
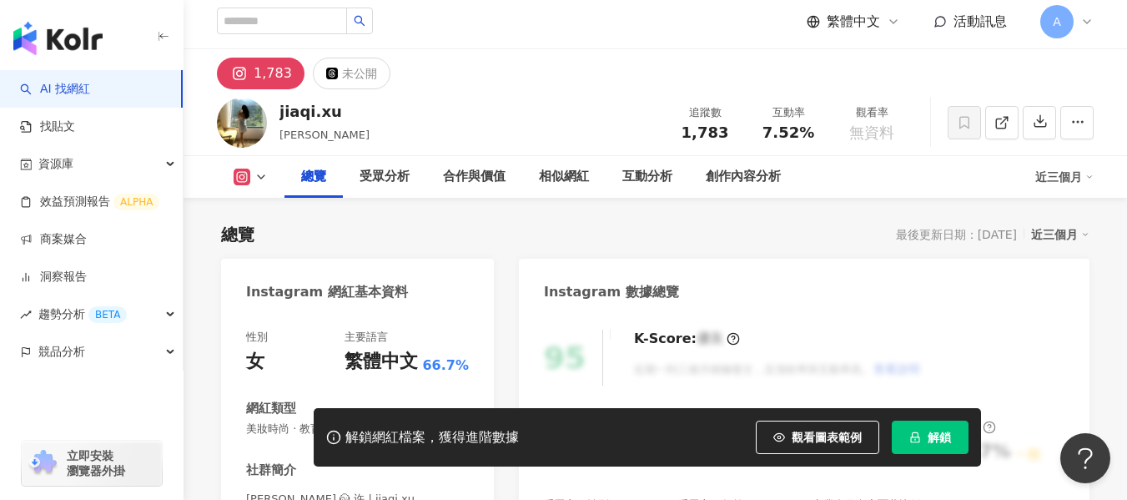
scroll to position [167, 0]
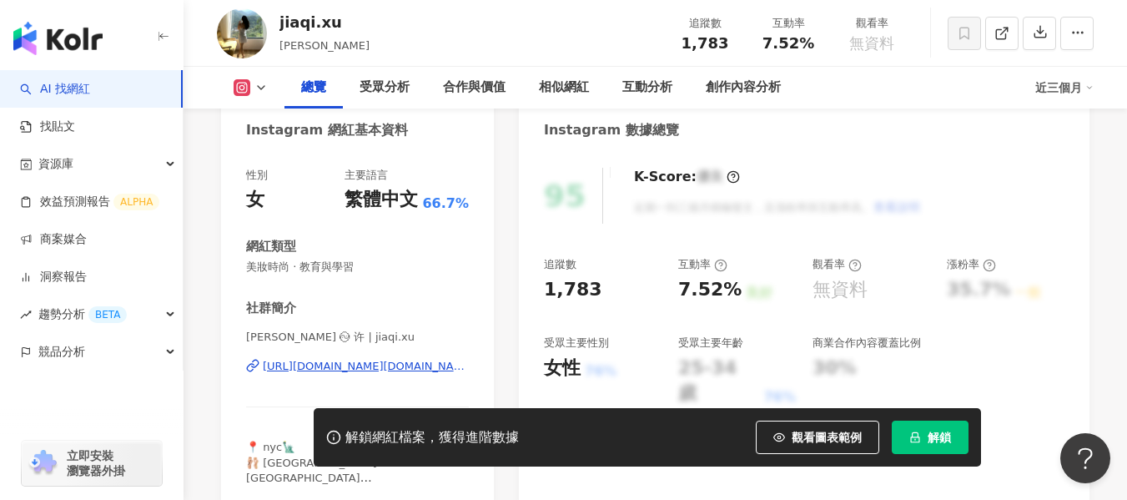
click at [355, 370] on div "https://www.instagram.com/jiaqi.xu/" at bounding box center [366, 366] width 206 height 15
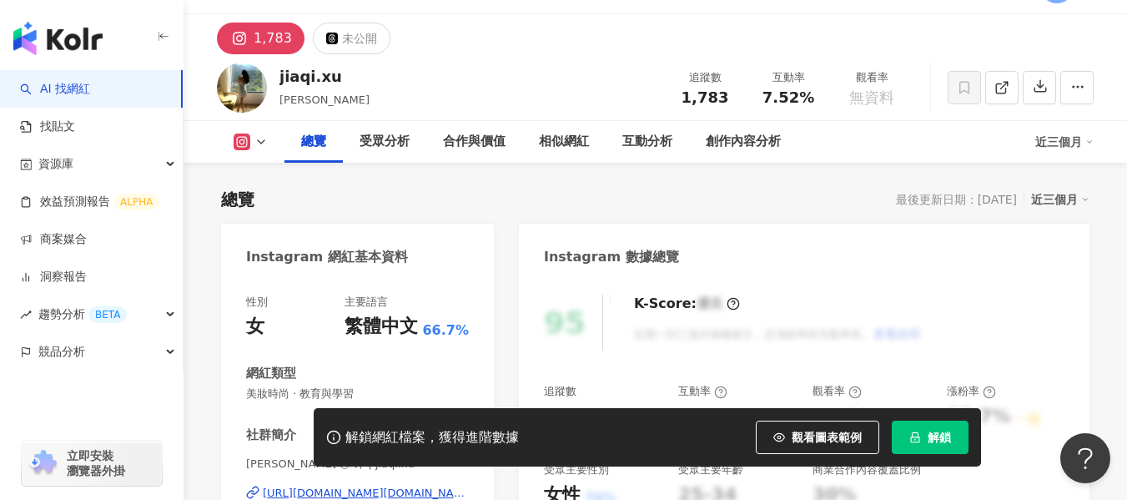
scroll to position [0, 0]
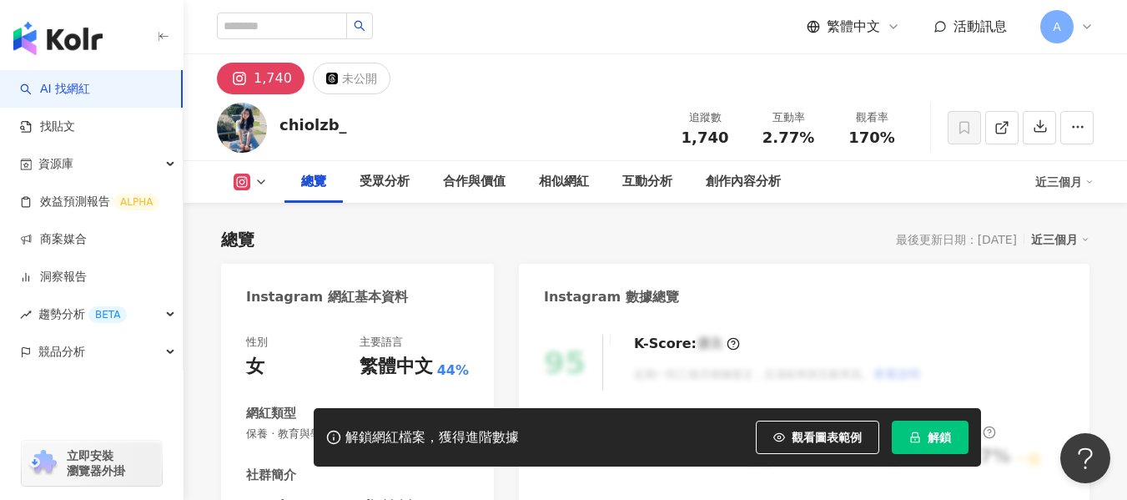
scroll to position [314, 0]
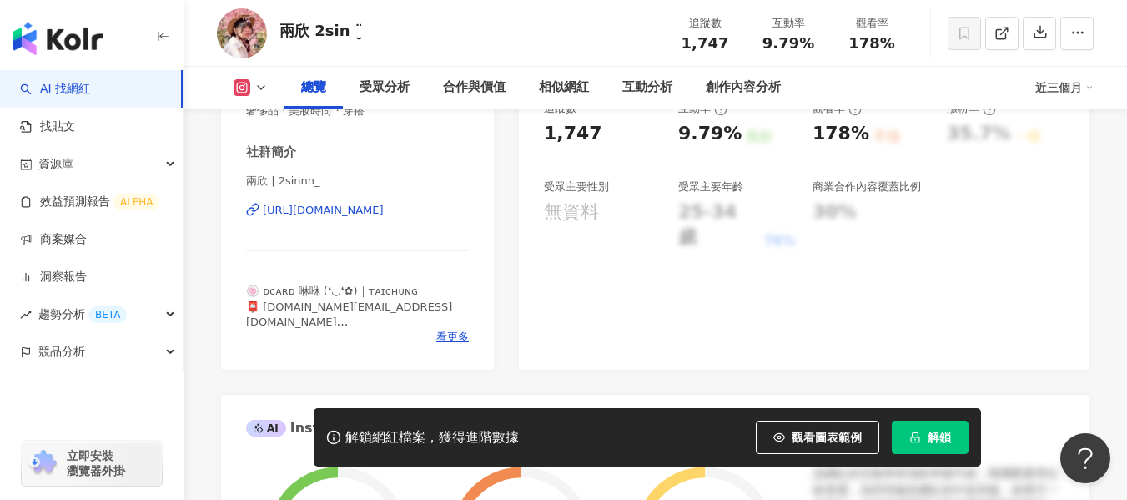
scroll to position [334, 0]
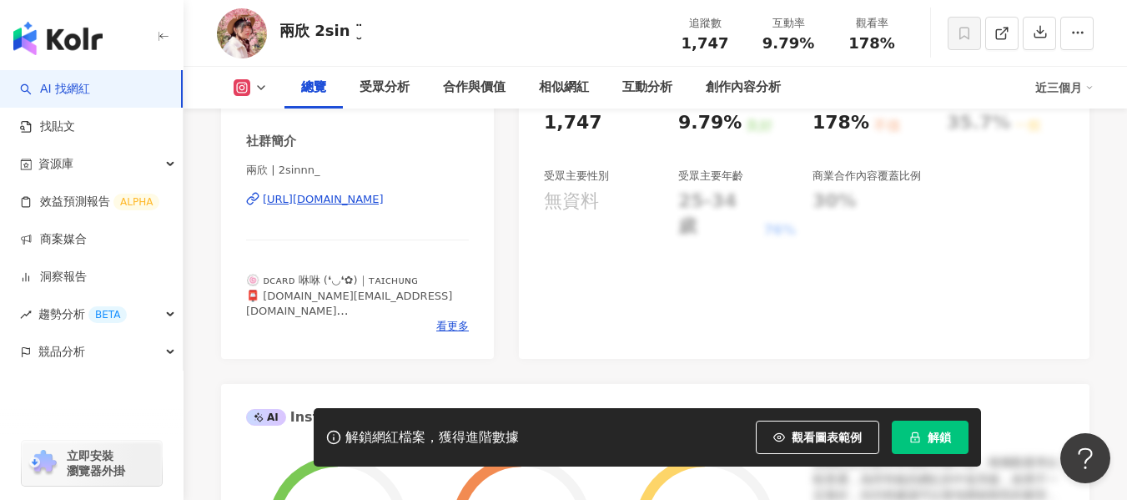
click at [325, 204] on div "[URL][DOMAIN_NAME]" at bounding box center [323, 199] width 121 height 15
click at [353, 199] on div "[URL][DOMAIN_NAME]" at bounding box center [323, 199] width 121 height 15
